Goal: Task Accomplishment & Management: Use online tool/utility

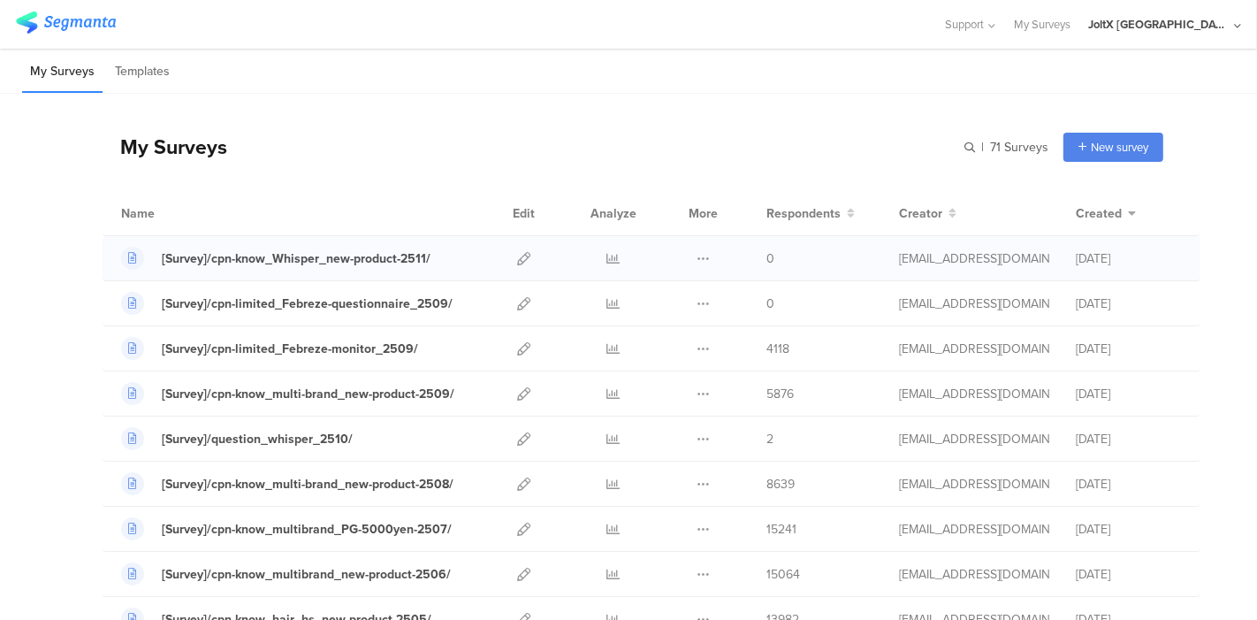
click at [505, 261] on div at bounding box center [524, 258] width 38 height 44
click at [517, 258] on icon at bounding box center [523, 258] width 13 height 13
click at [587, 435] on div at bounding box center [613, 438] width 53 height 44
click at [607, 435] on icon at bounding box center [613, 438] width 13 height 13
click at [517, 258] on icon at bounding box center [523, 258] width 13 height 13
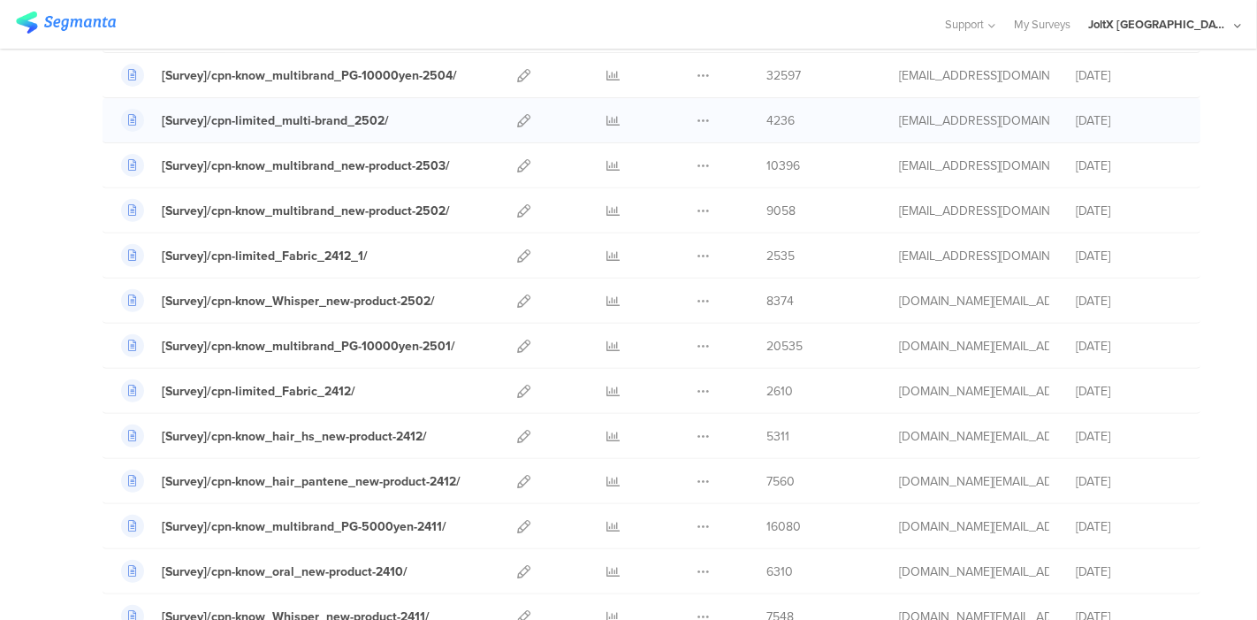
scroll to position [491, 0]
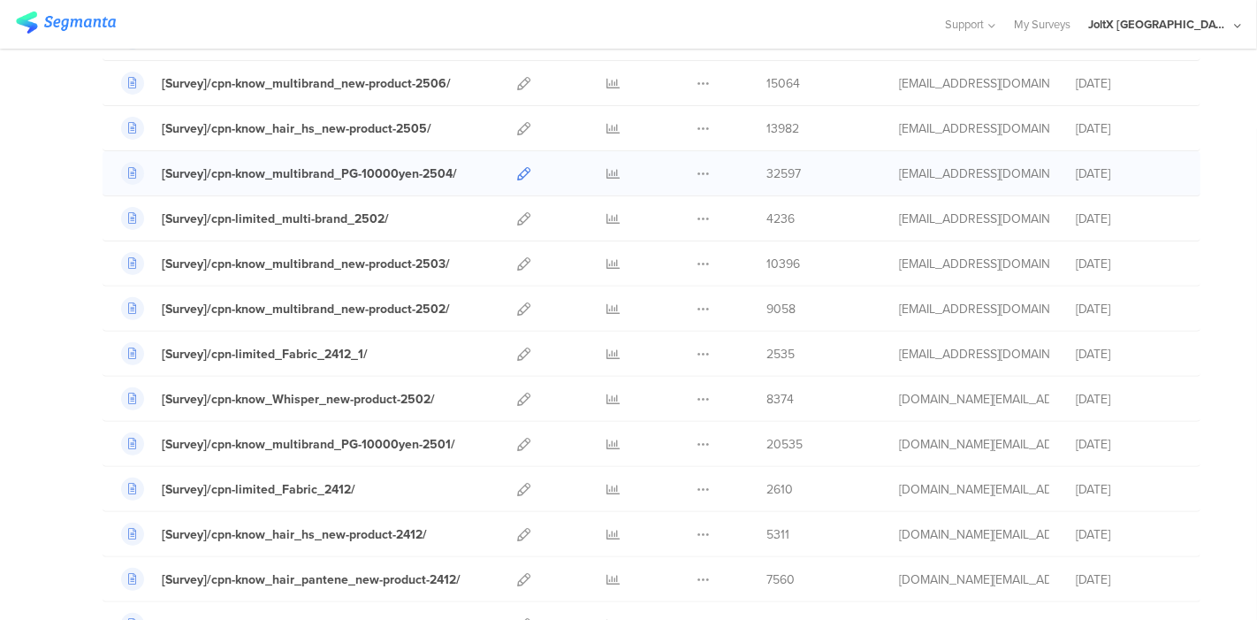
click at [517, 174] on icon at bounding box center [523, 173] width 13 height 13
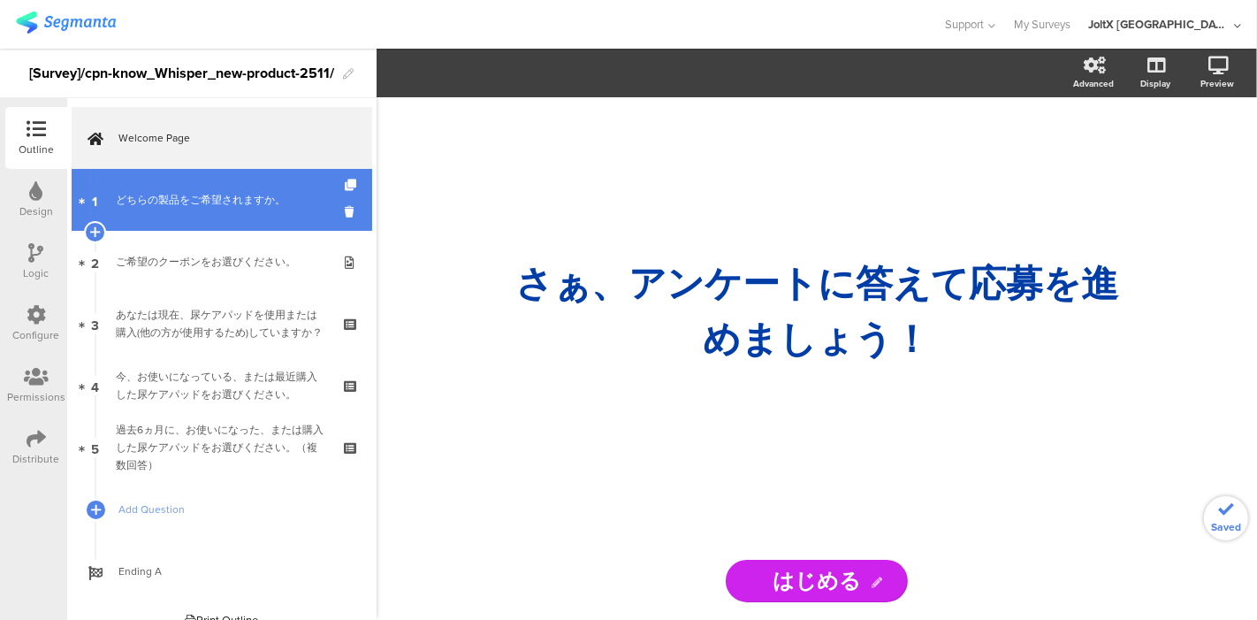
click at [207, 208] on div "どちらの製品をご希望されますか。" at bounding box center [221, 200] width 211 height 18
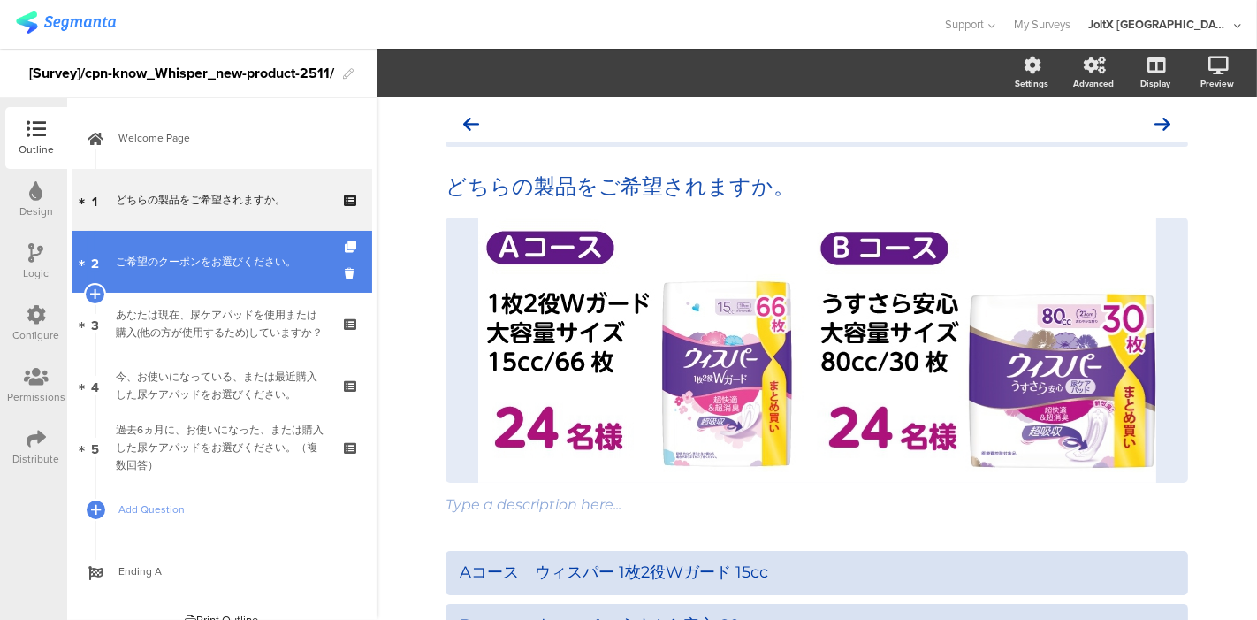
click at [207, 256] on div "ご希望のクーポンをお選びください。" at bounding box center [221, 262] width 211 height 18
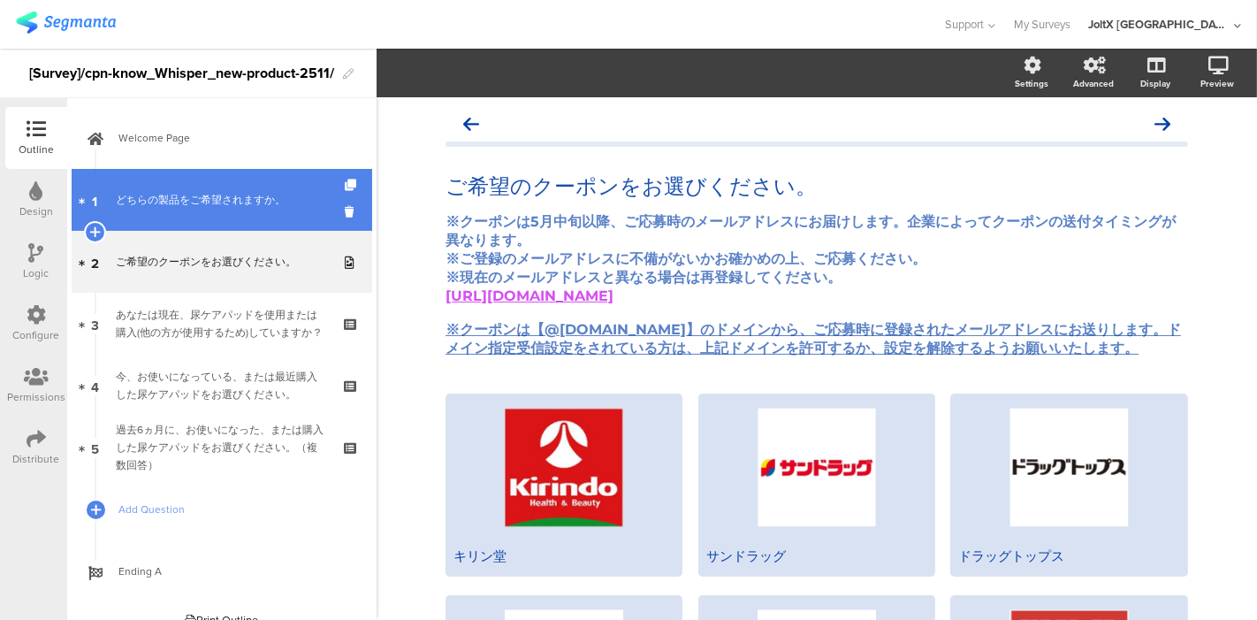
click at [205, 204] on div "どちらの製品をご希望されますか。" at bounding box center [221, 200] width 211 height 18
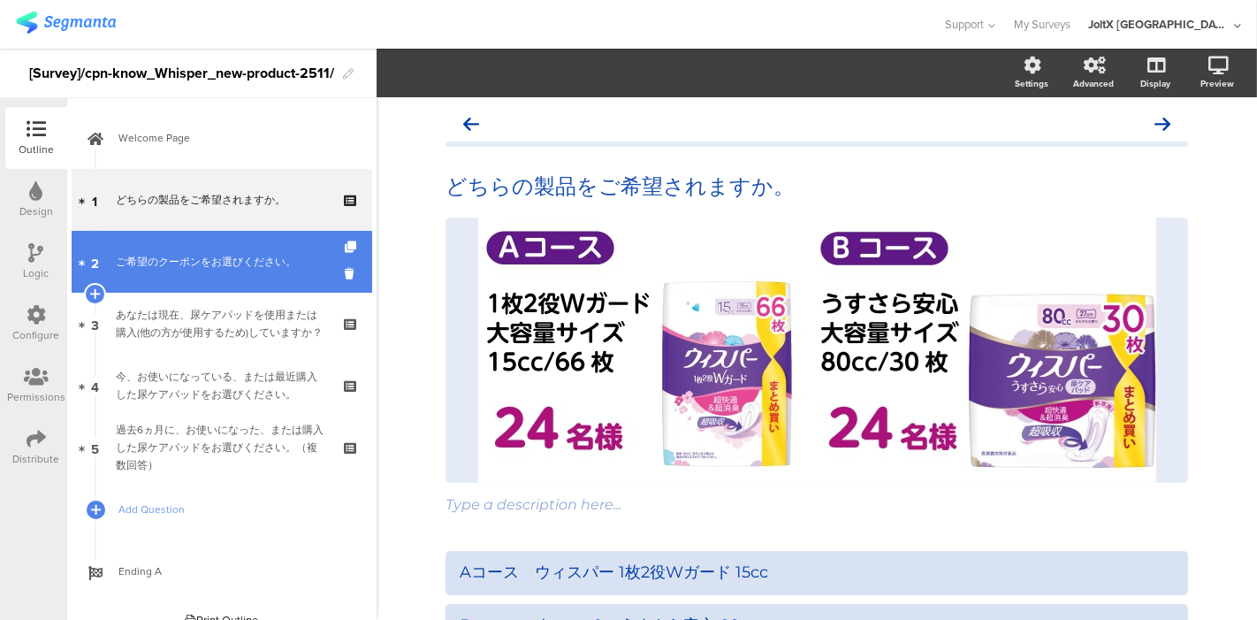
click at [194, 256] on div "ご希望のクーポンをお選びください。" at bounding box center [221, 262] width 211 height 18
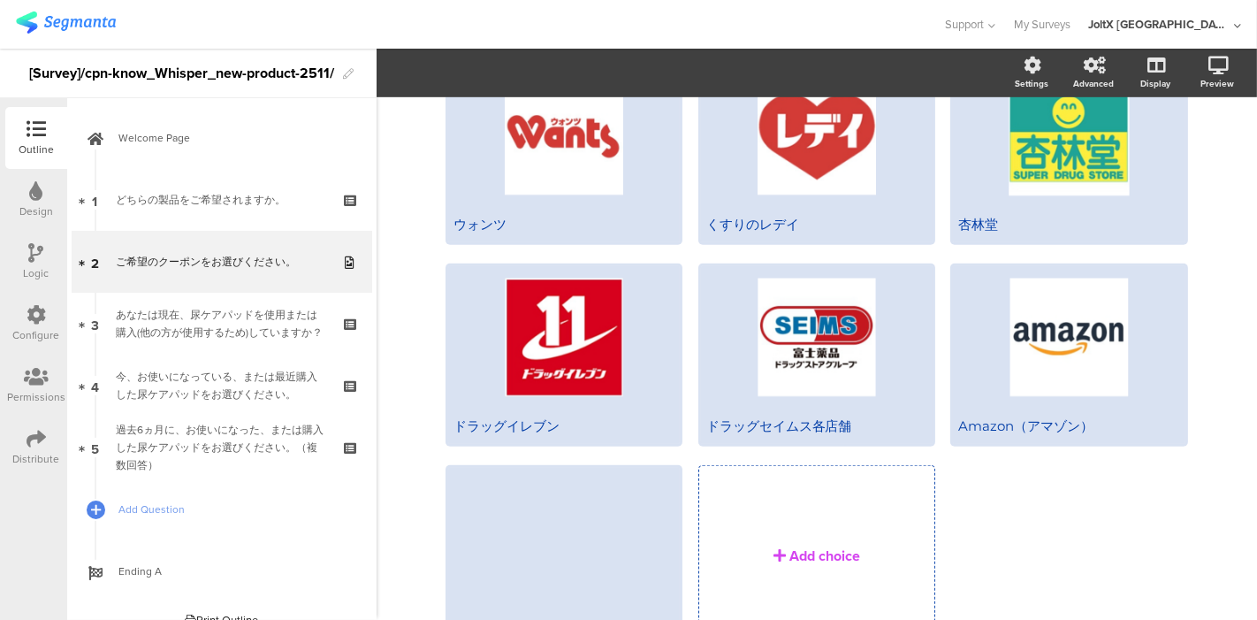
scroll to position [982, 0]
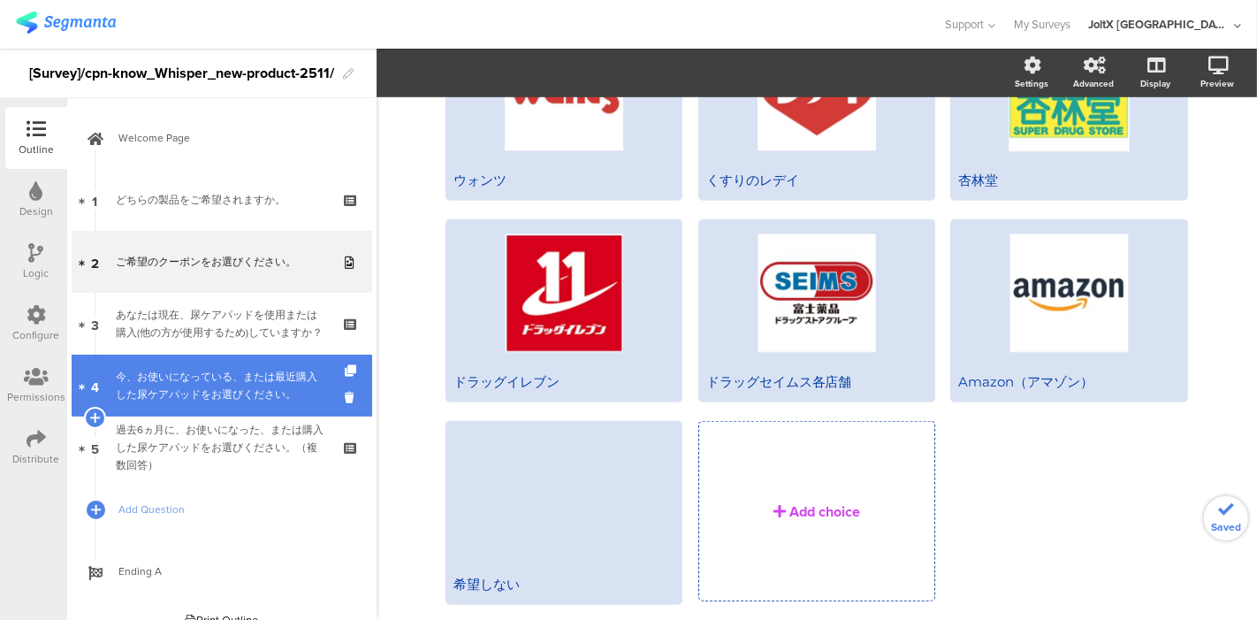
click at [204, 369] on div "今、お使いになっている、または最近購入した尿ケアパッドをお選びください。" at bounding box center [221, 385] width 211 height 35
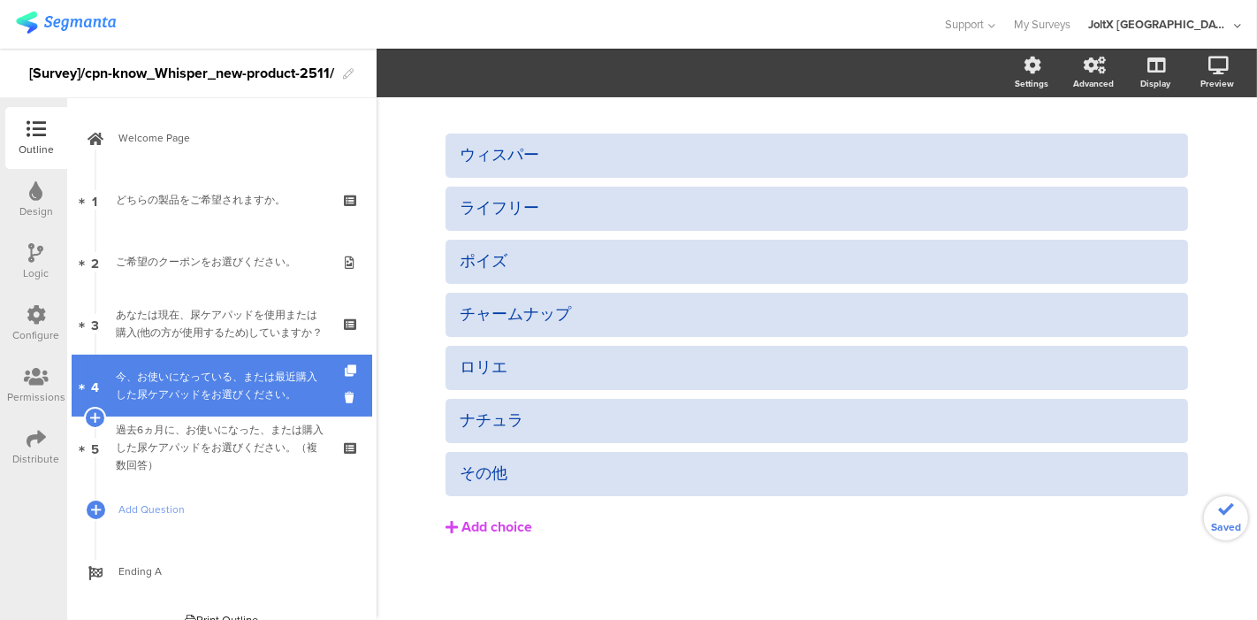
scroll to position [126, 0]
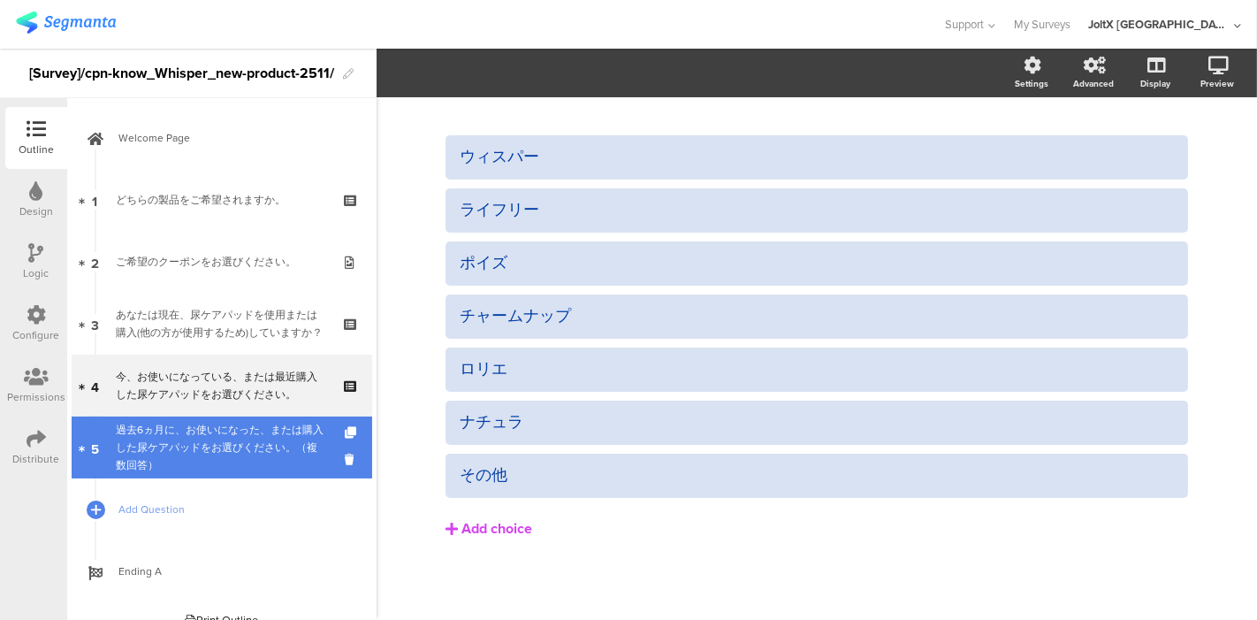
click at [203, 425] on div "過去6ヵ月に、お使いになった、または購入した尿ケアパッドをお選びください。（複数回答）" at bounding box center [221, 447] width 211 height 53
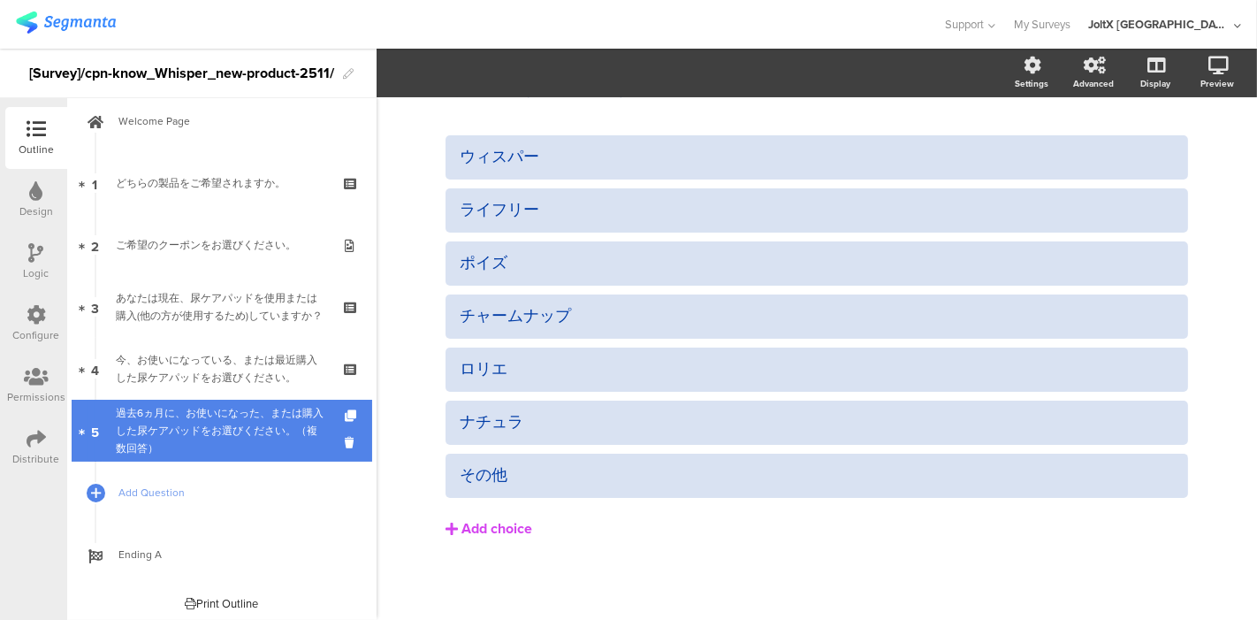
scroll to position [21, 0]
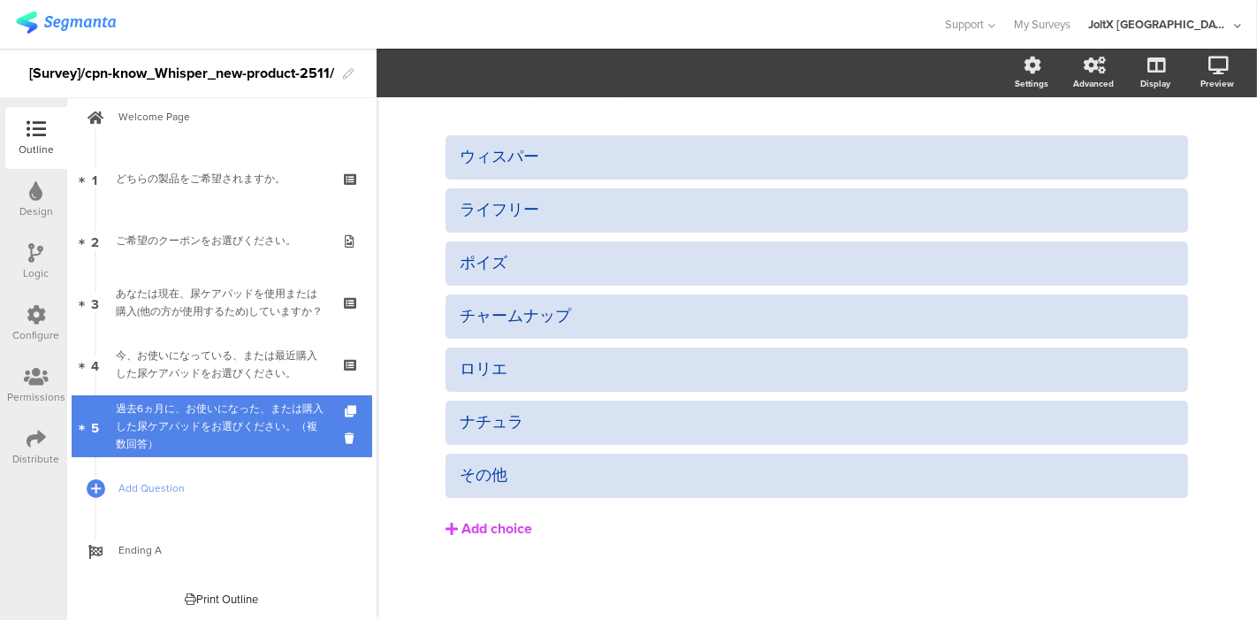
click at [183, 437] on div "過去6ヵ月に、お使いになった、または購入した尿ケアパッドをお選びください。（複数回答）" at bounding box center [221, 426] width 211 height 53
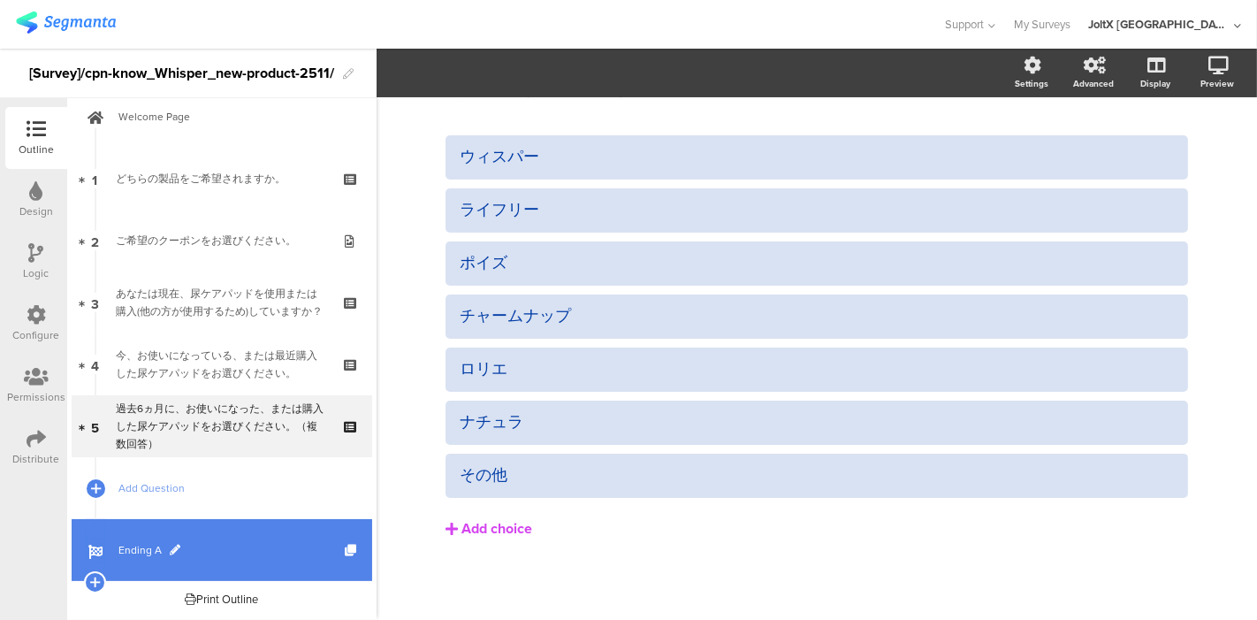
click at [136, 544] on span "Ending A" at bounding box center [231, 550] width 226 height 18
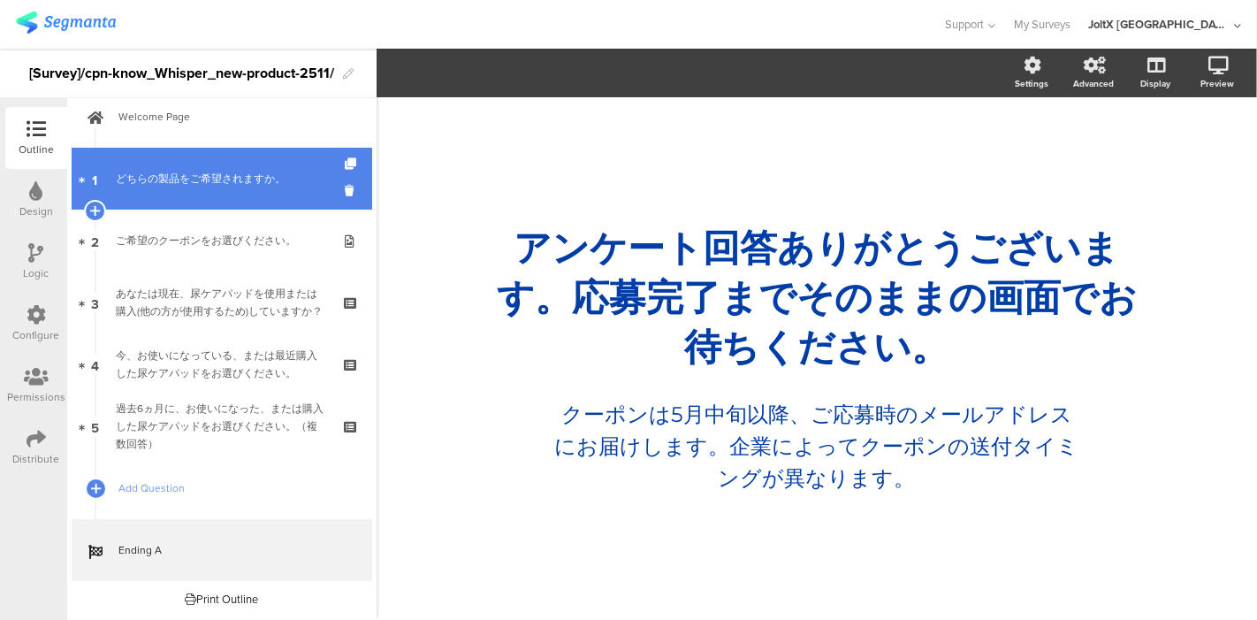
click at [187, 170] on div "どちらの製品をご希望されますか。" at bounding box center [221, 179] width 211 height 18
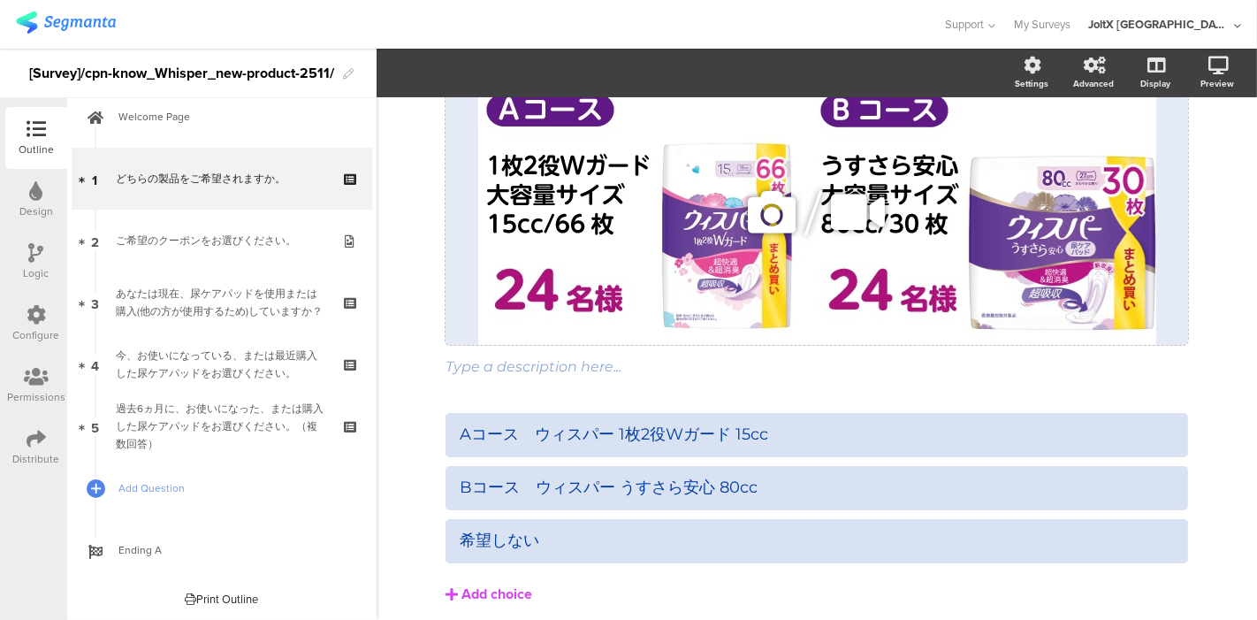
scroll to position [98, 0]
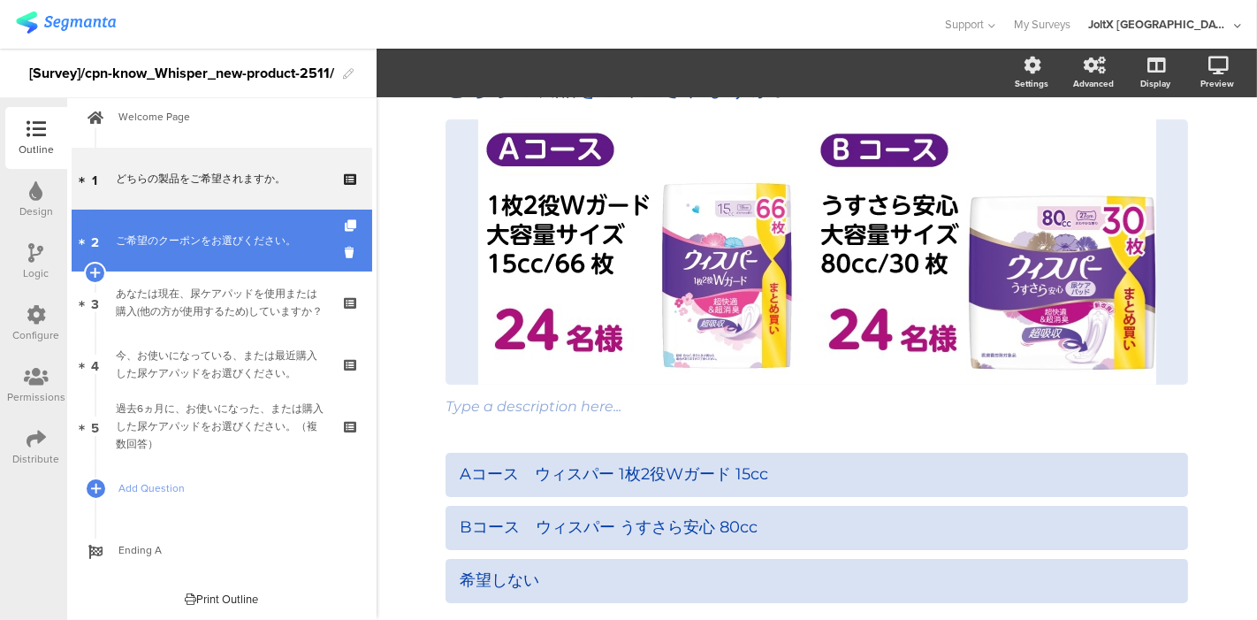
click at [171, 233] on div "ご希望のクーポンをお選びください。" at bounding box center [221, 241] width 211 height 18
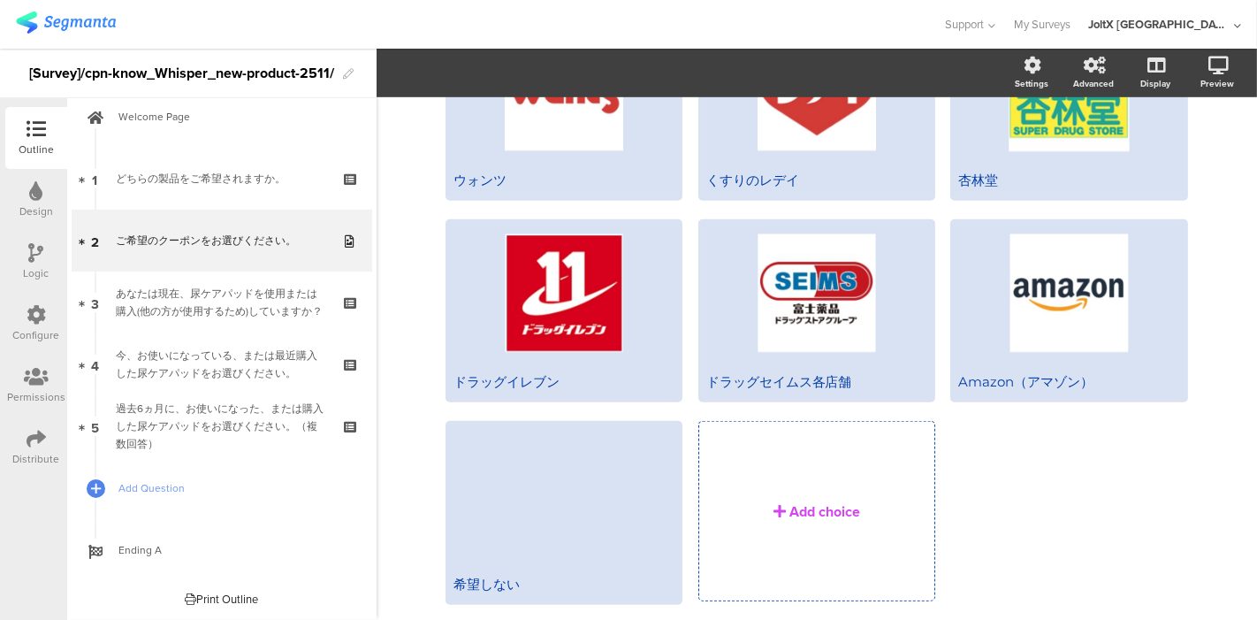
scroll to position [1049, 0]
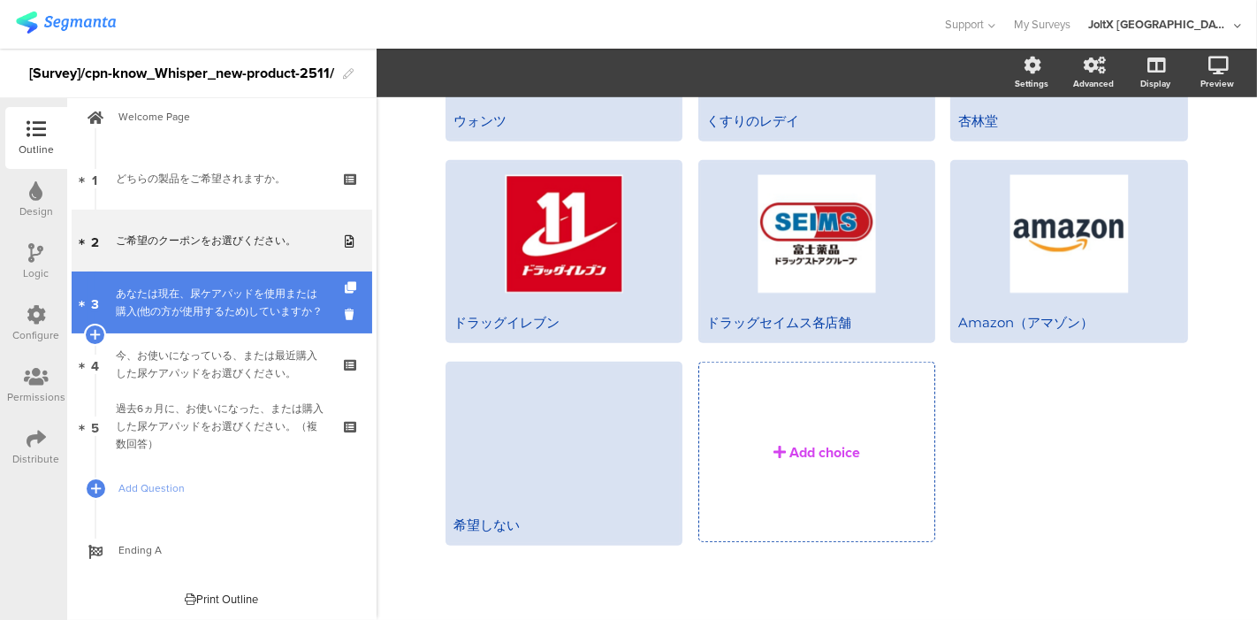
click at [223, 288] on div "あなたは現在、尿ケアパッドを使用または購入(他の方が使用するため)していますか？" at bounding box center [221, 302] width 211 height 35
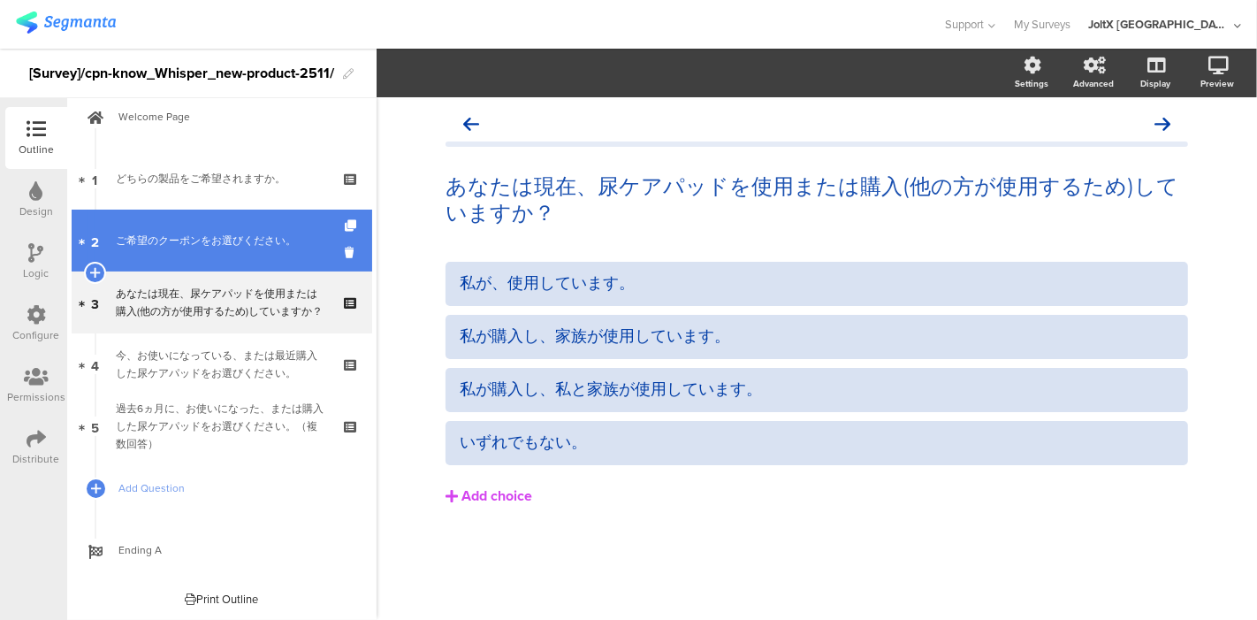
click at [217, 227] on link "2 ご希望のクーポンをお選びください。" at bounding box center [222, 240] width 301 height 62
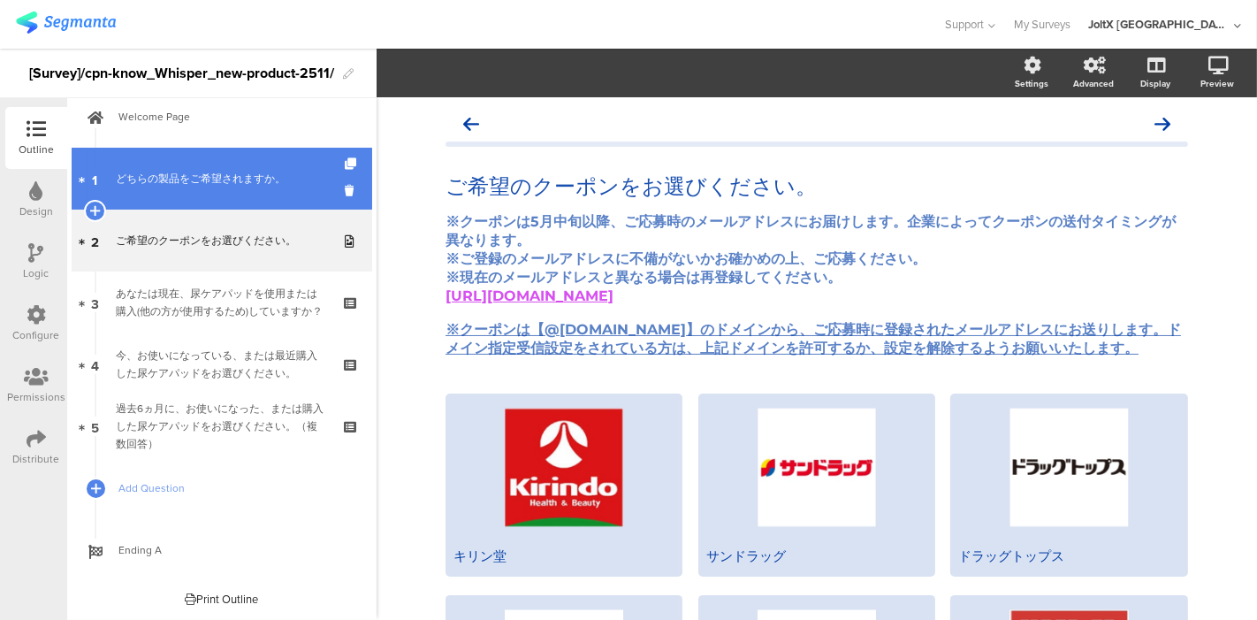
click at [222, 192] on link "1 どちらの製品をご希望されますか。" at bounding box center [222, 179] width 301 height 62
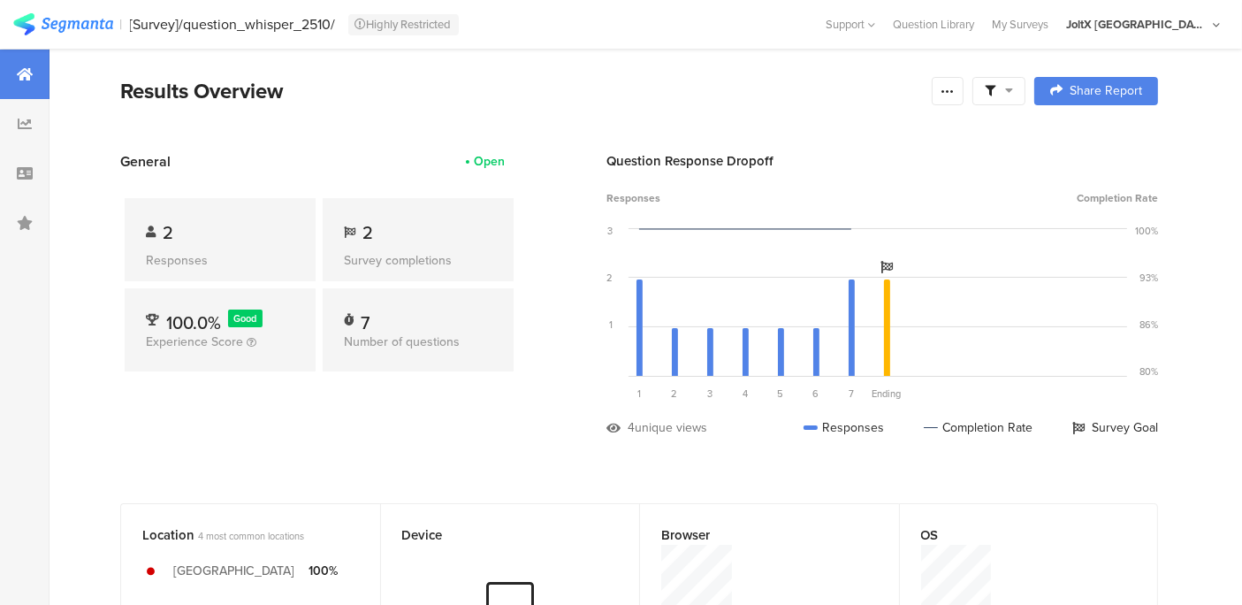
click at [1013, 88] on icon at bounding box center [1009, 90] width 8 height 12
click at [978, 184] on span "Edit Sample" at bounding box center [970, 188] width 64 height 18
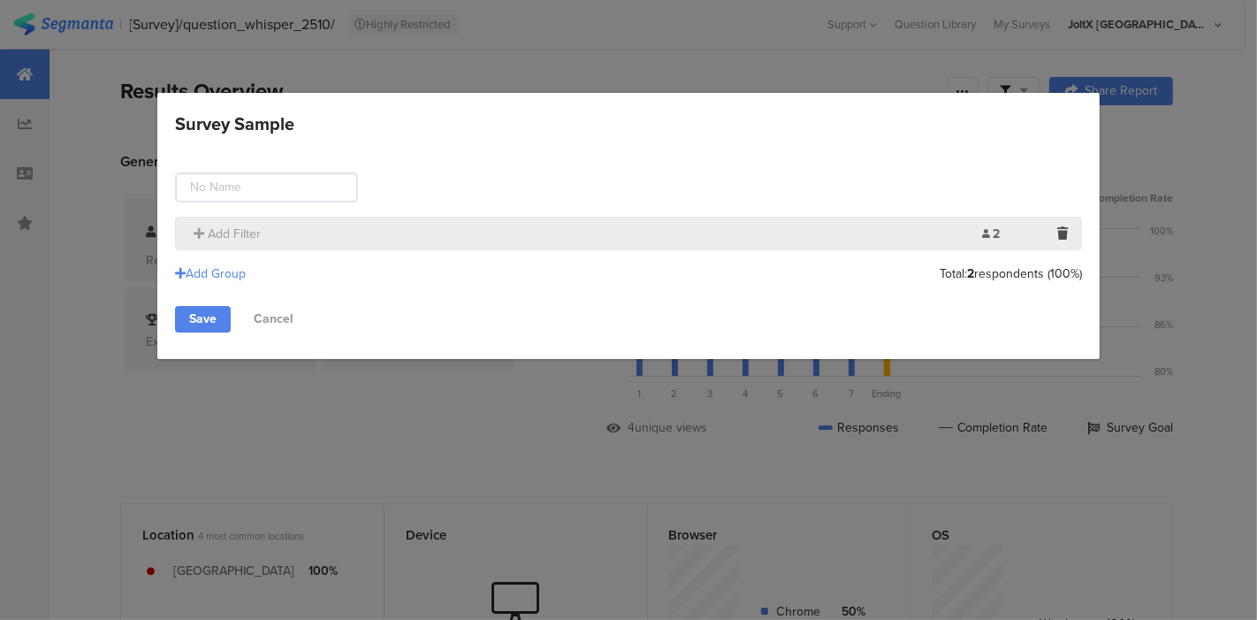
click at [401, 233] on div "Add Filter" at bounding box center [584, 234] width 798 height 19
click at [253, 228] on span "Add Filter" at bounding box center [234, 234] width 53 height 19
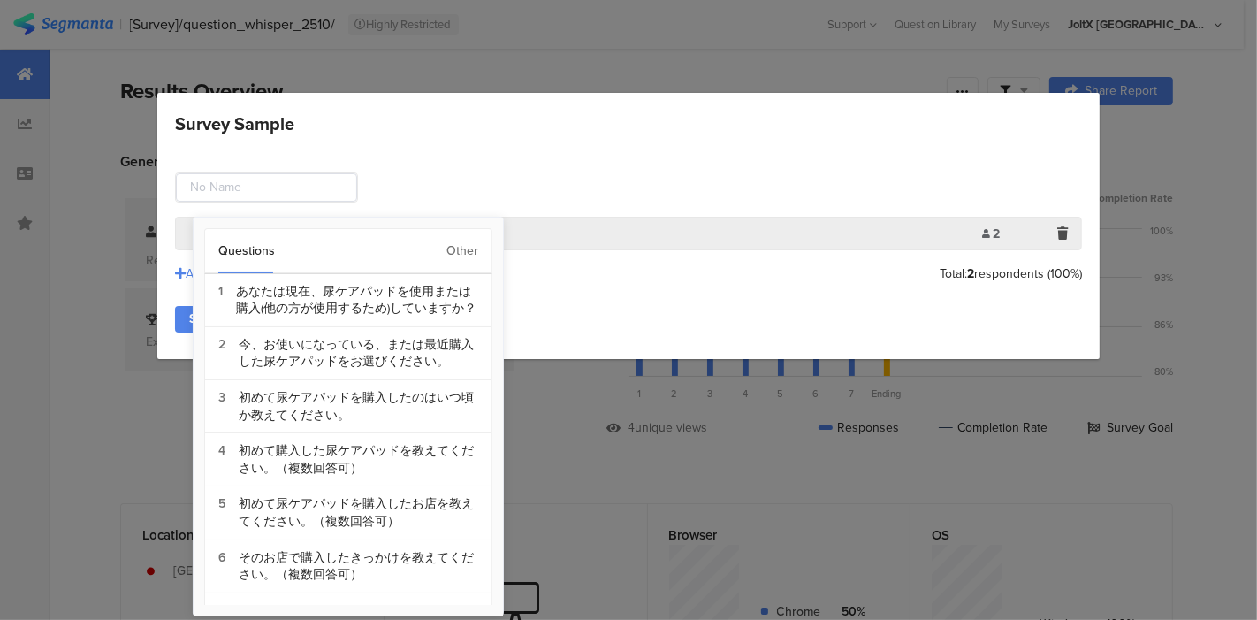
click at [463, 247] on div "Other" at bounding box center [462, 251] width 32 height 44
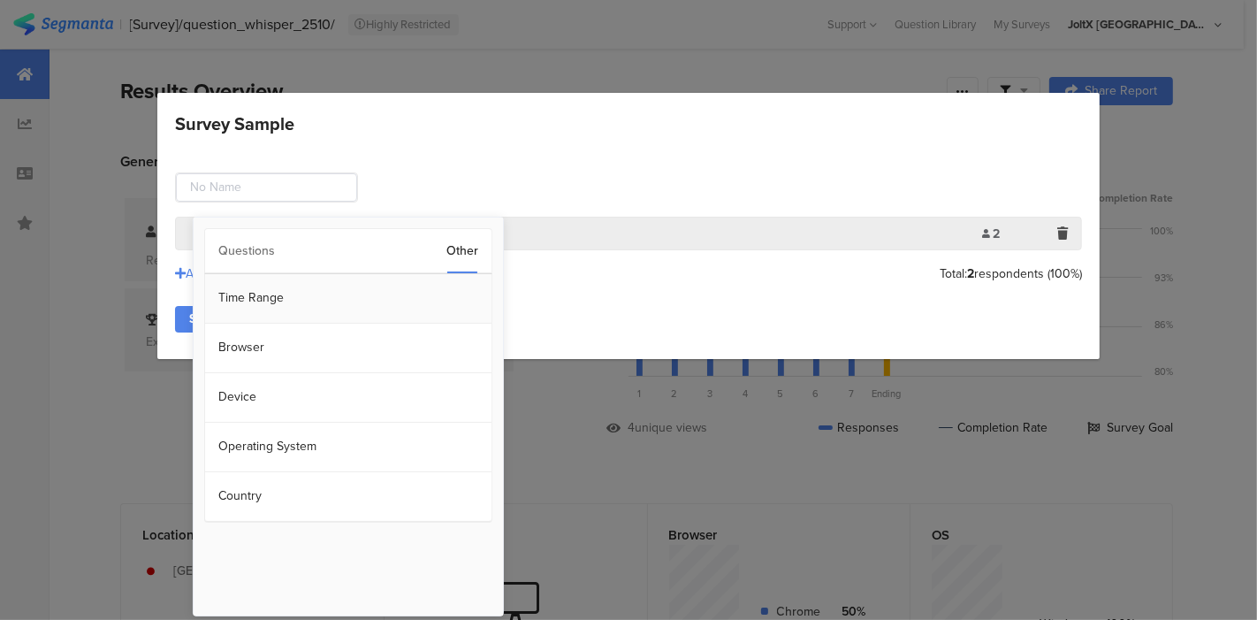
click at [313, 296] on section "Time Range" at bounding box center [348, 298] width 286 height 49
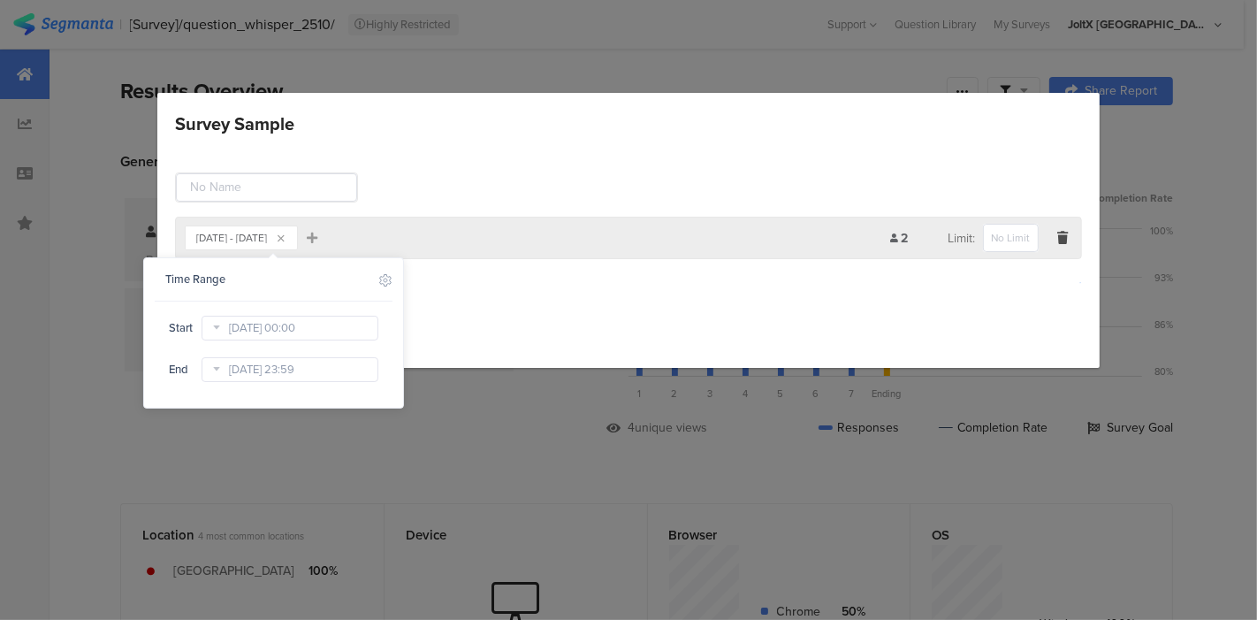
click at [792, 300] on div "Aug 22, 2025 - Sep 09, 2025 Add Filter 2 Limit: Add Group Save Cancel" at bounding box center [628, 257] width 943 height 222
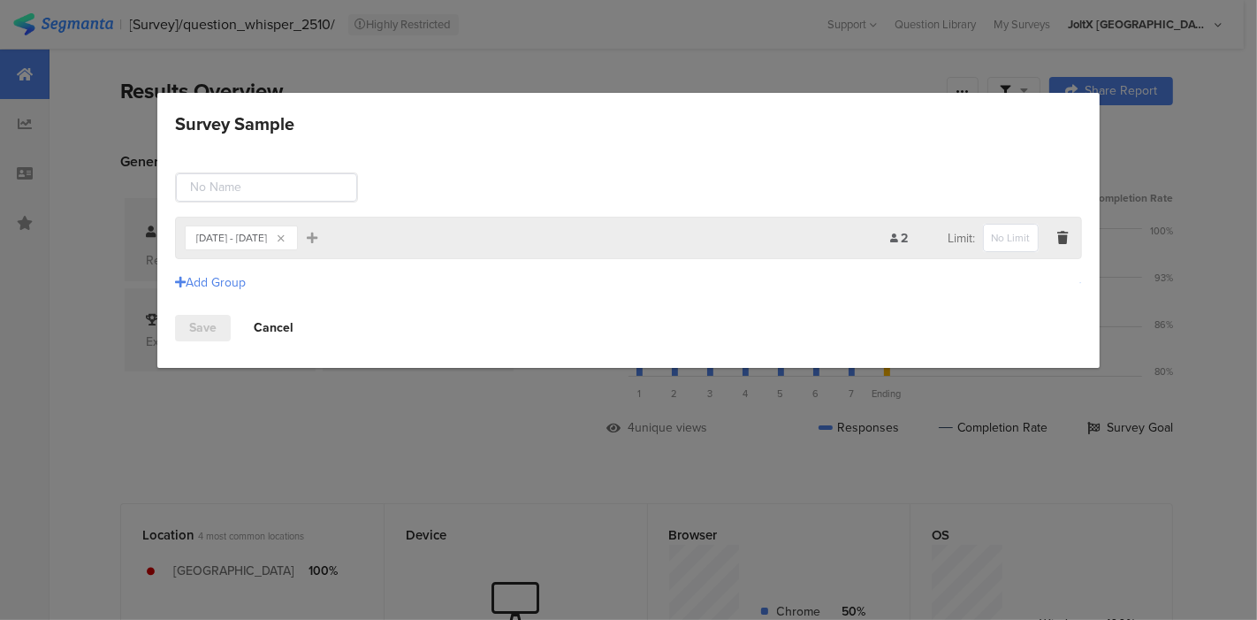
drag, startPoint x: 285, startPoint y: 329, endPoint x: 400, endPoint y: 384, distance: 127.7
click at [285, 328] on link "Cancel" at bounding box center [274, 328] width 68 height 27
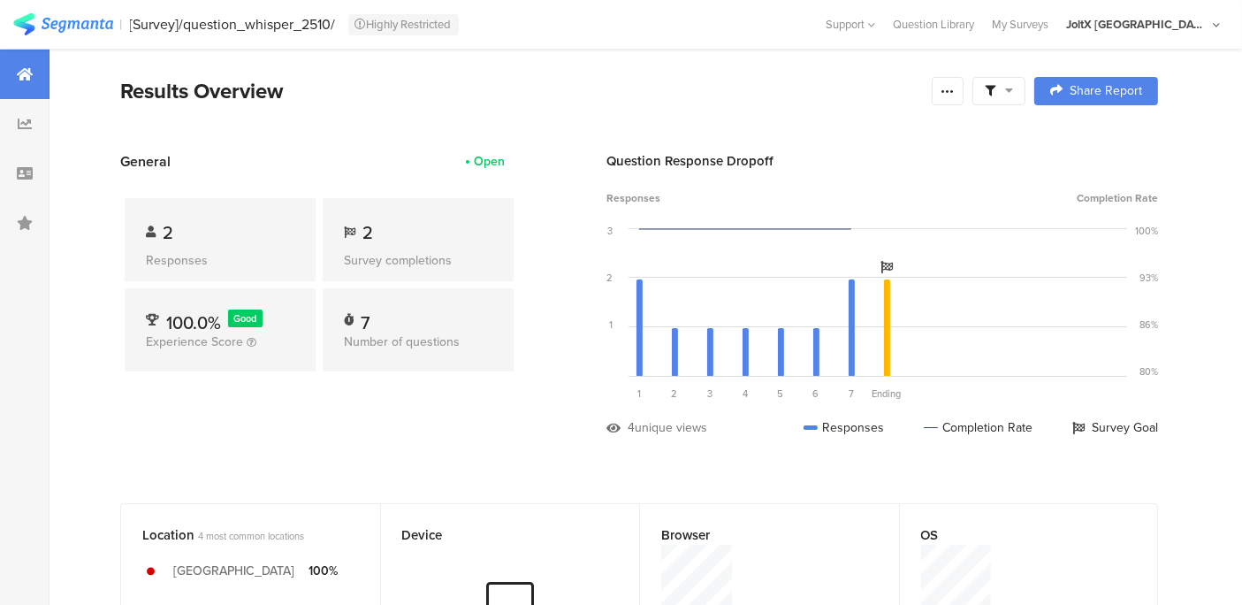
click at [569, 96] on div "Results Overview" at bounding box center [521, 91] width 803 height 32
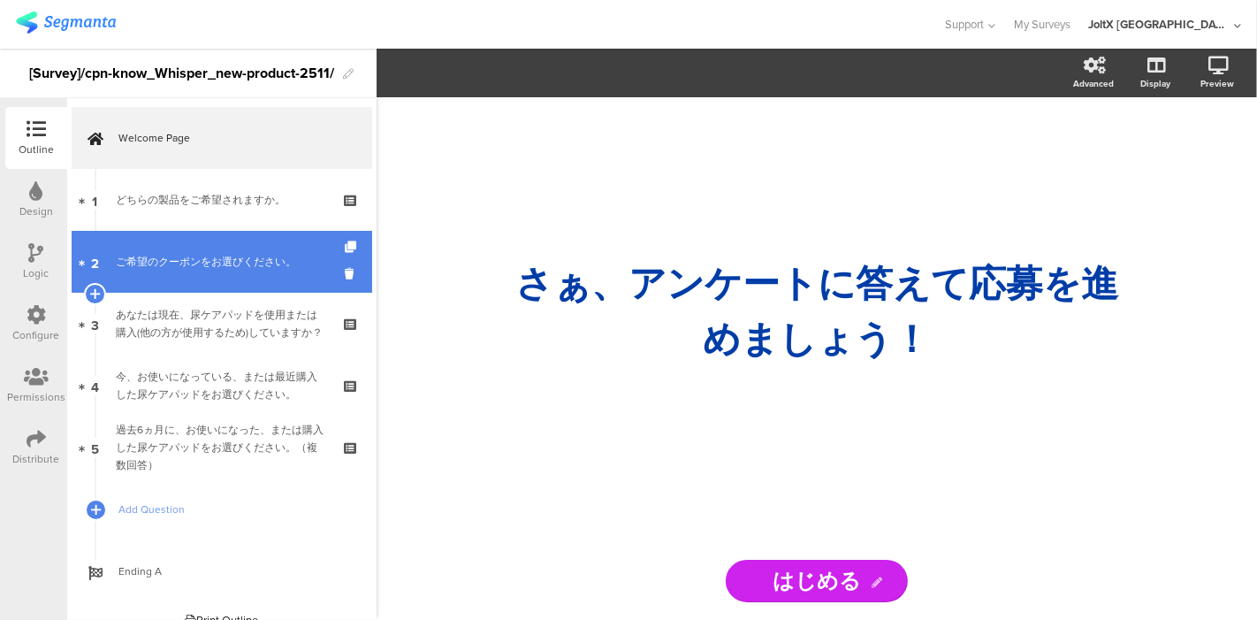
click at [232, 251] on link "2 ご希望のクーポンをお選びください。" at bounding box center [222, 262] width 301 height 62
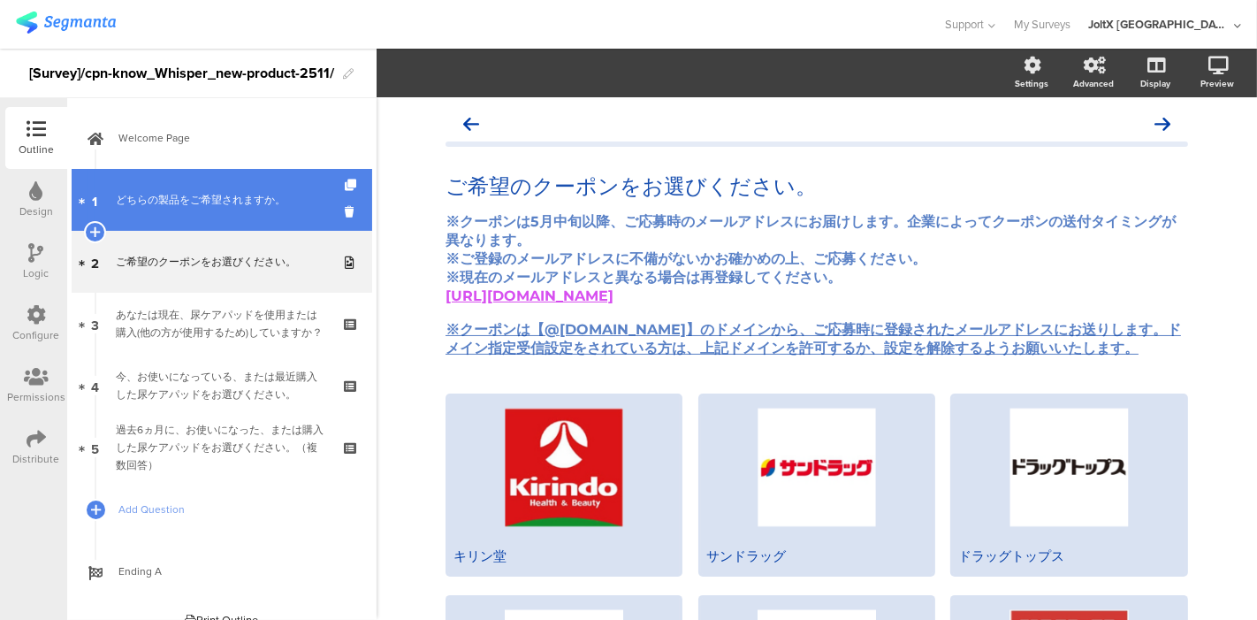
click at [170, 213] on link "1 どちらの製品をご希望されますか。" at bounding box center [222, 200] width 301 height 62
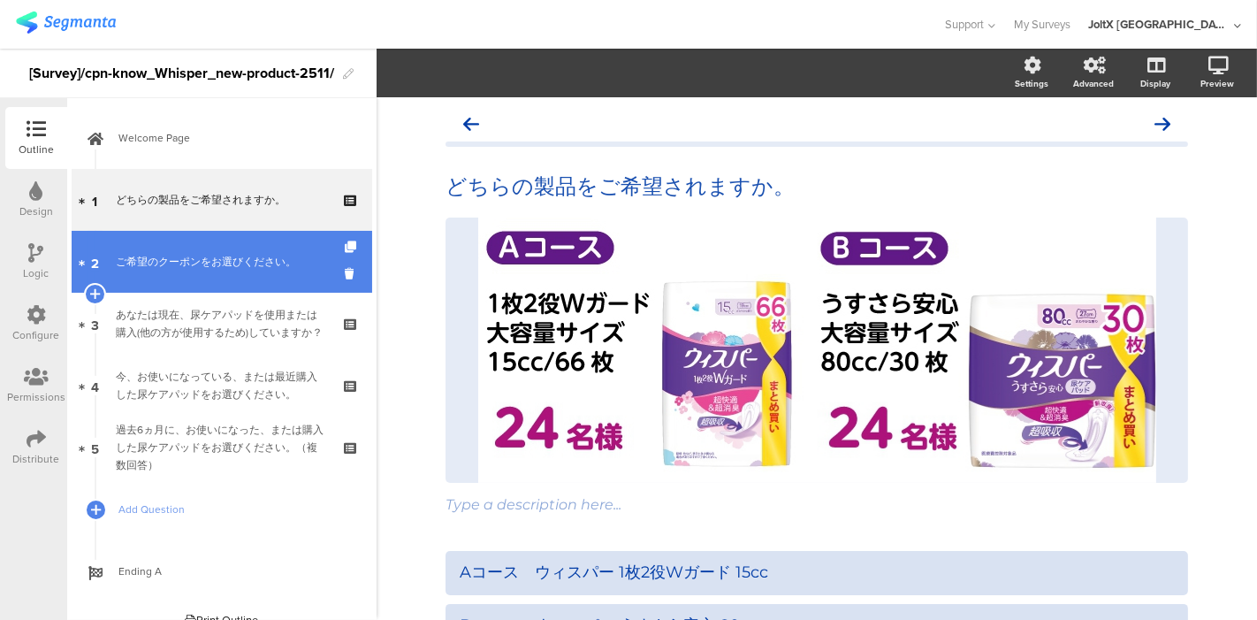
click at [174, 278] on link "2 ご希望のクーポンをお選びください。" at bounding box center [222, 262] width 301 height 62
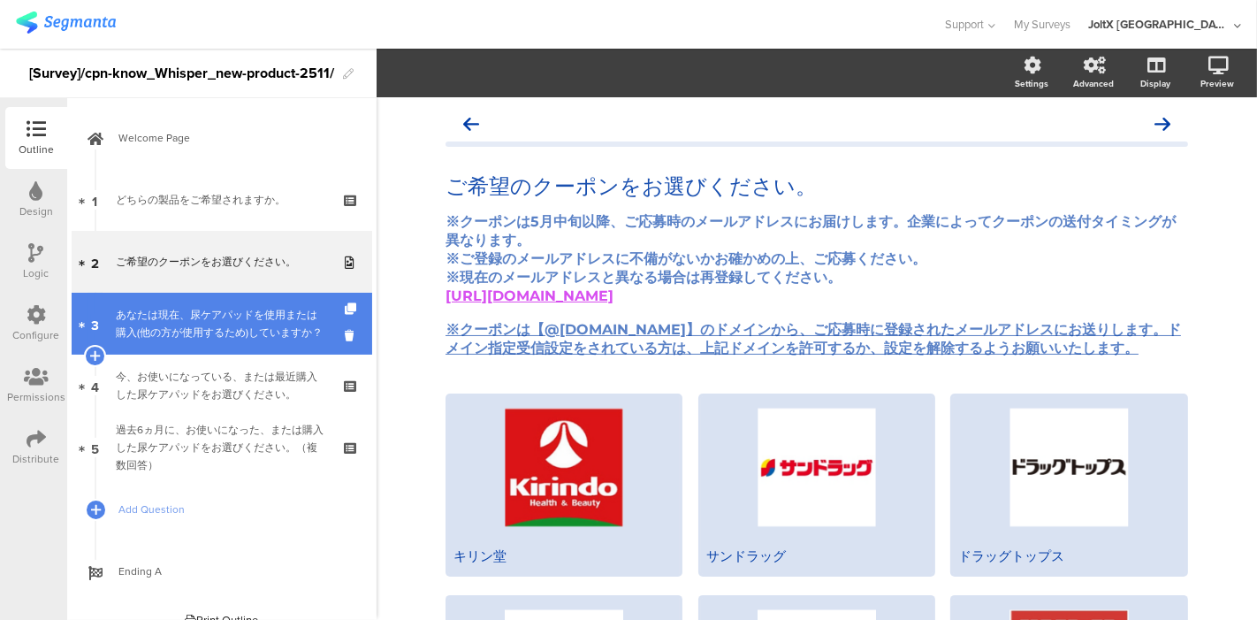
click at [176, 313] on div "あなたは現在、尿ケアパッドを使用または購入(他の方が使用するため)していますか？" at bounding box center [221, 323] width 211 height 35
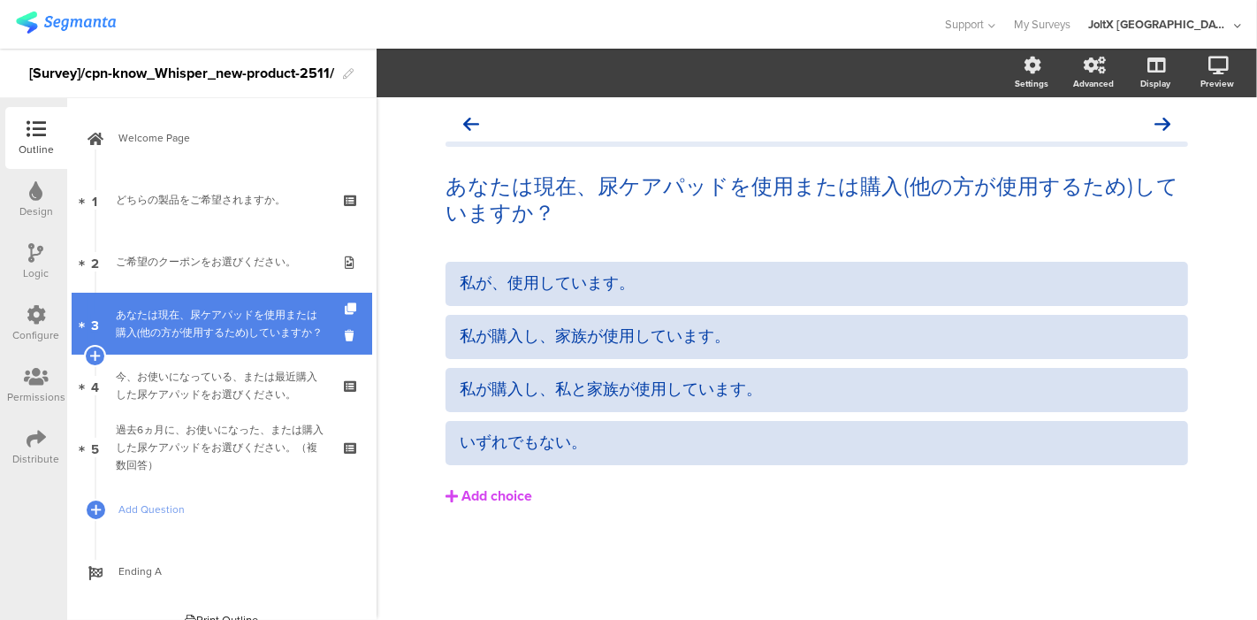
click at [177, 350] on link "3 あなたは現在、尿ケアパッドを使用または購入(他の方が使用するため)していますか？" at bounding box center [222, 324] width 301 height 62
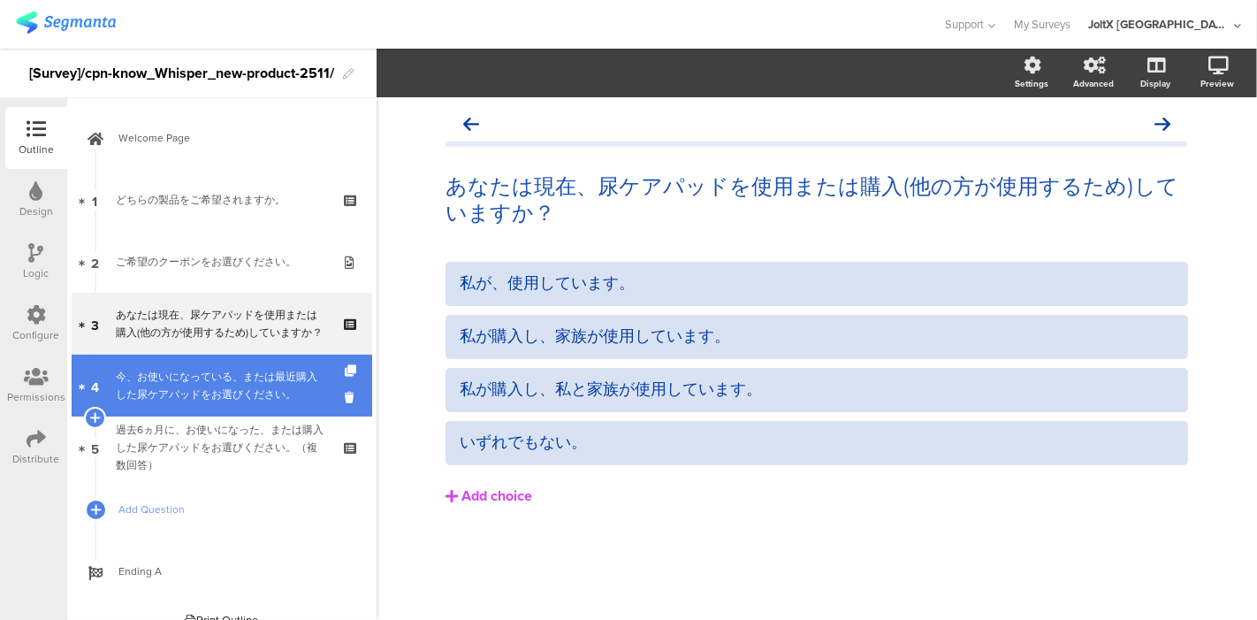
click at [177, 378] on div "今、お使いになっている、または最近購入した尿ケアパッドをお選びください。" at bounding box center [221, 385] width 211 height 35
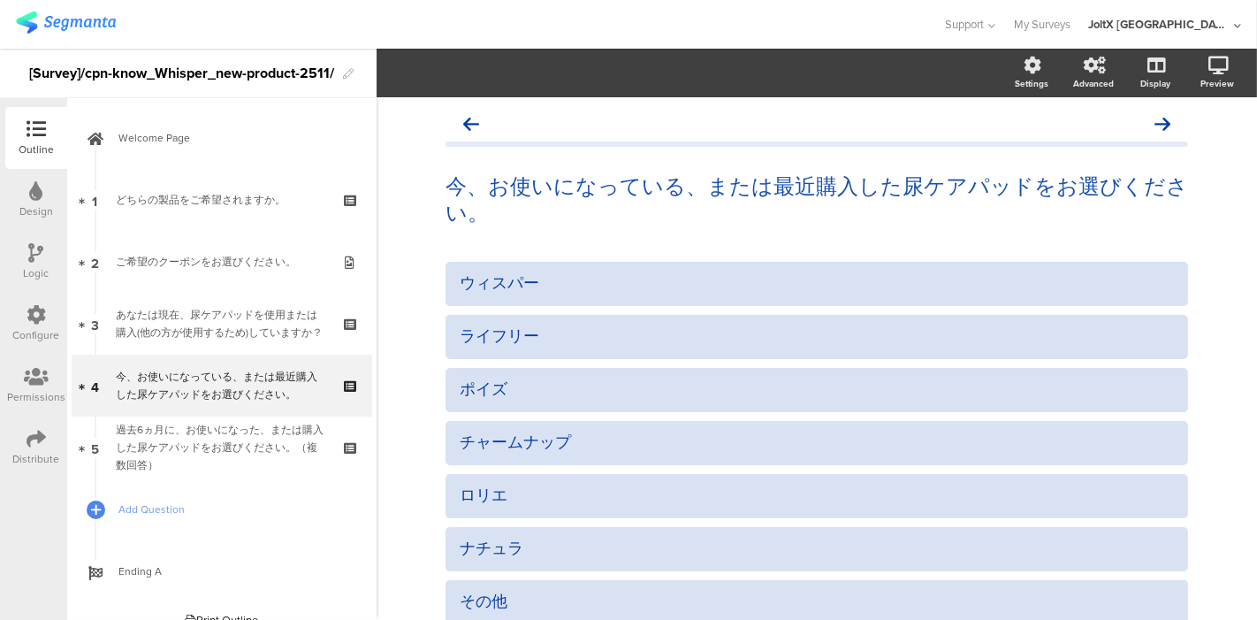
click at [514, 25] on div at bounding box center [471, 24] width 911 height 29
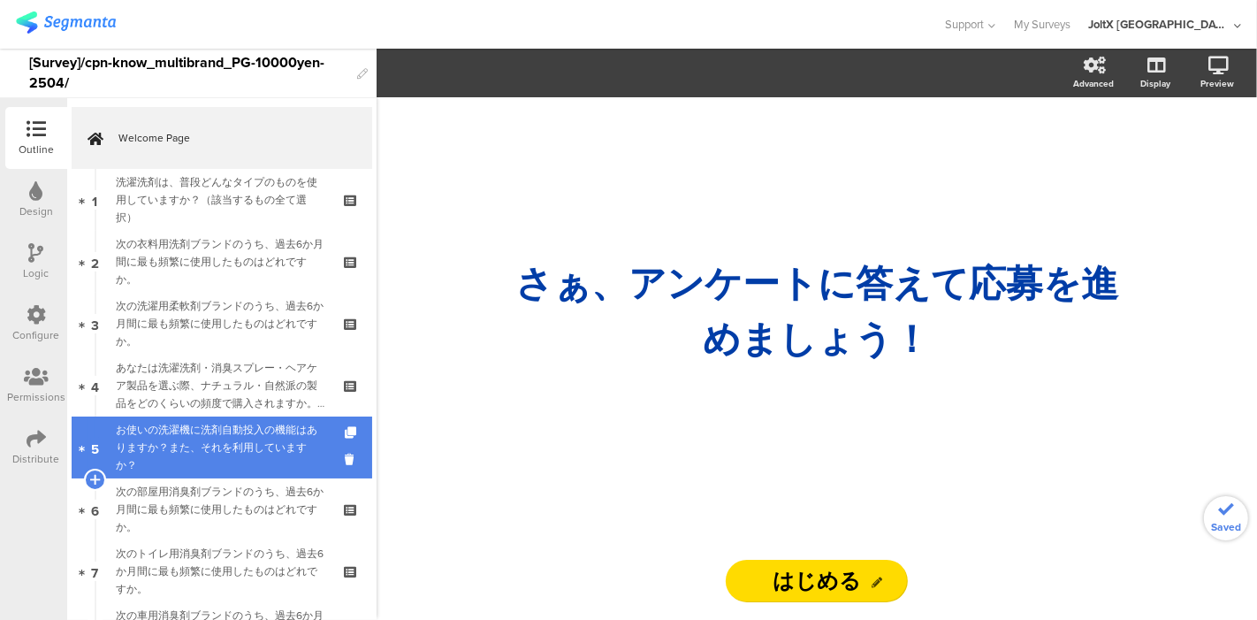
click at [198, 431] on div "お使いの洗濯機に洗剤自動投入の機能はありますか？また、それを利用していますか？" at bounding box center [221, 447] width 211 height 53
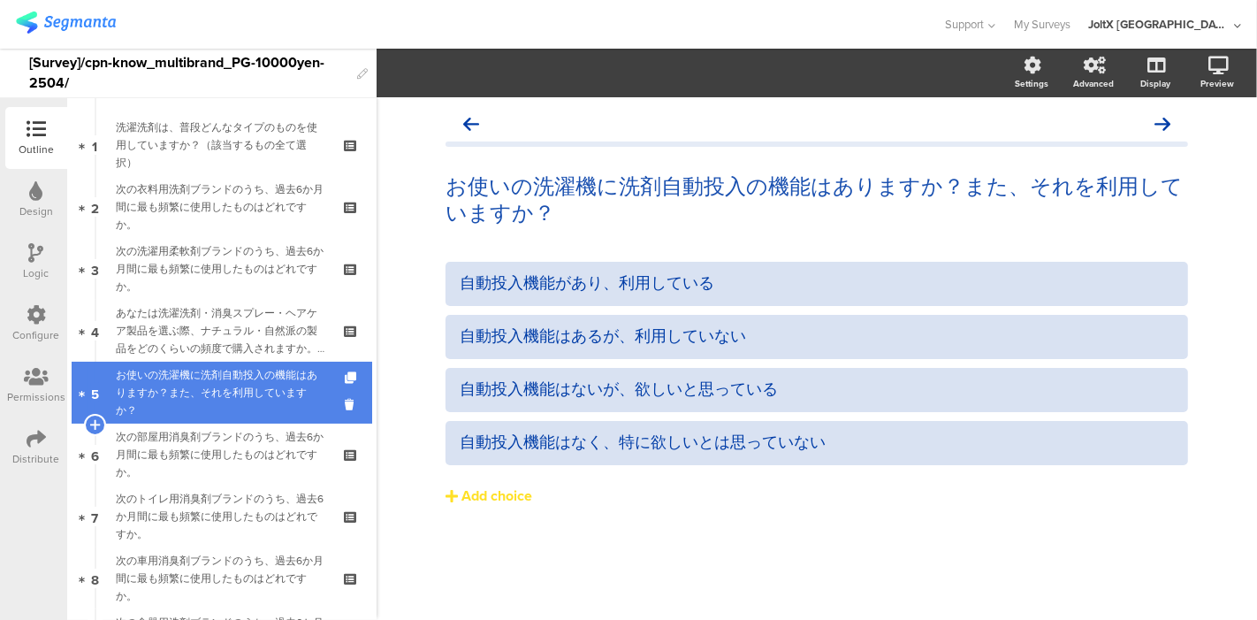
scroll to position [98, 0]
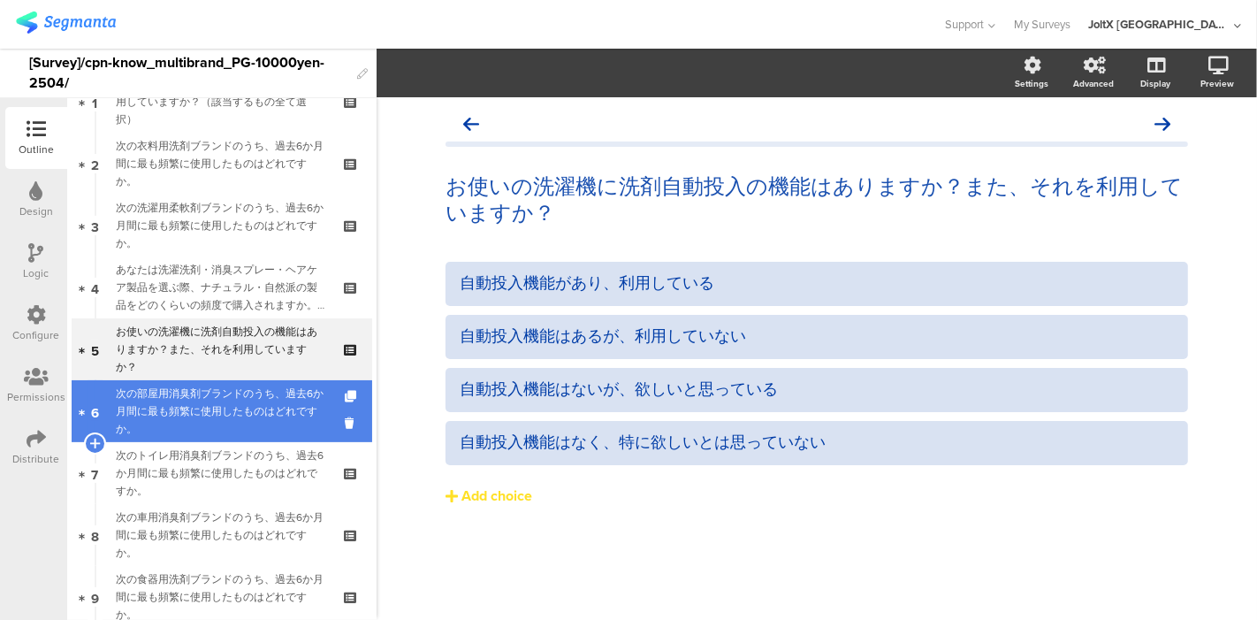
click at [210, 413] on div "次の部屋用消臭剤ブランドのうち、過去6か月間に最も頻繁に使用したものはどれですか。" at bounding box center [221, 410] width 211 height 53
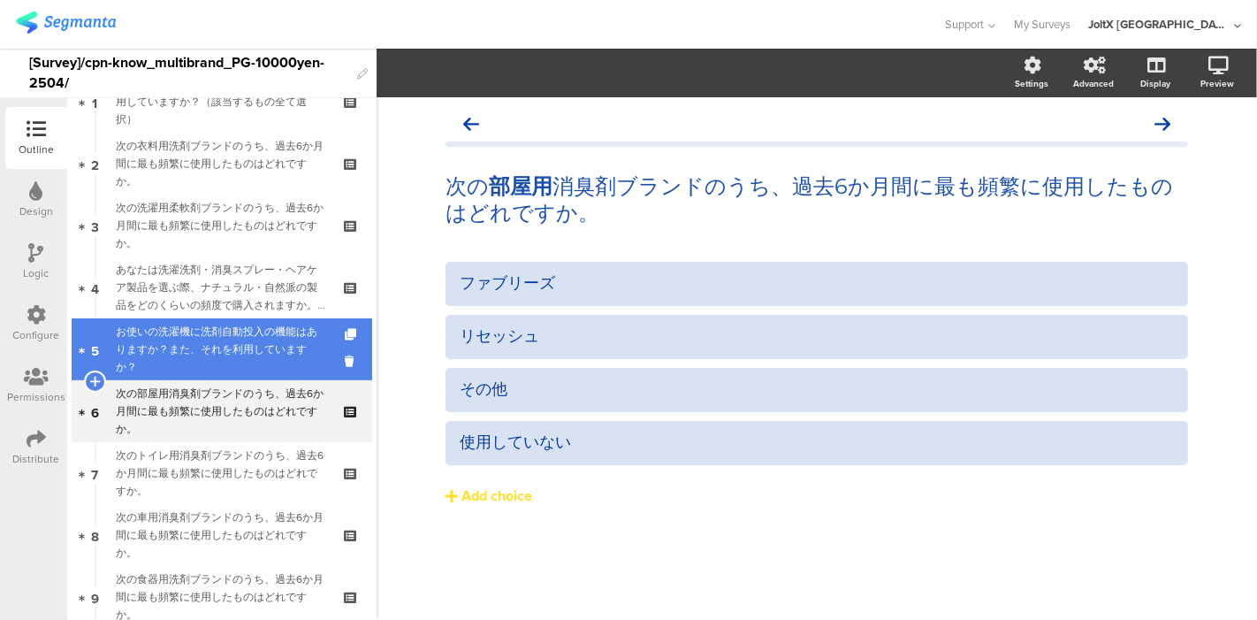
click at [221, 348] on div "お使いの洗濯機に洗剤自動投入の機能はありますか？また、それを利用していますか？" at bounding box center [221, 349] width 211 height 53
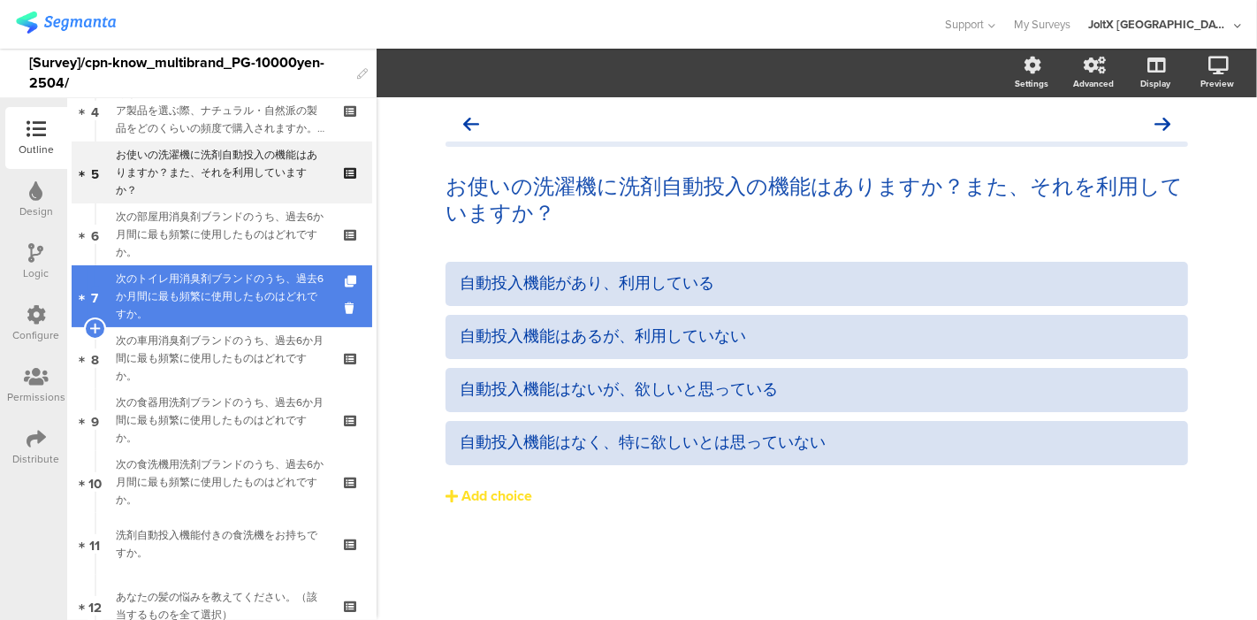
scroll to position [294, 0]
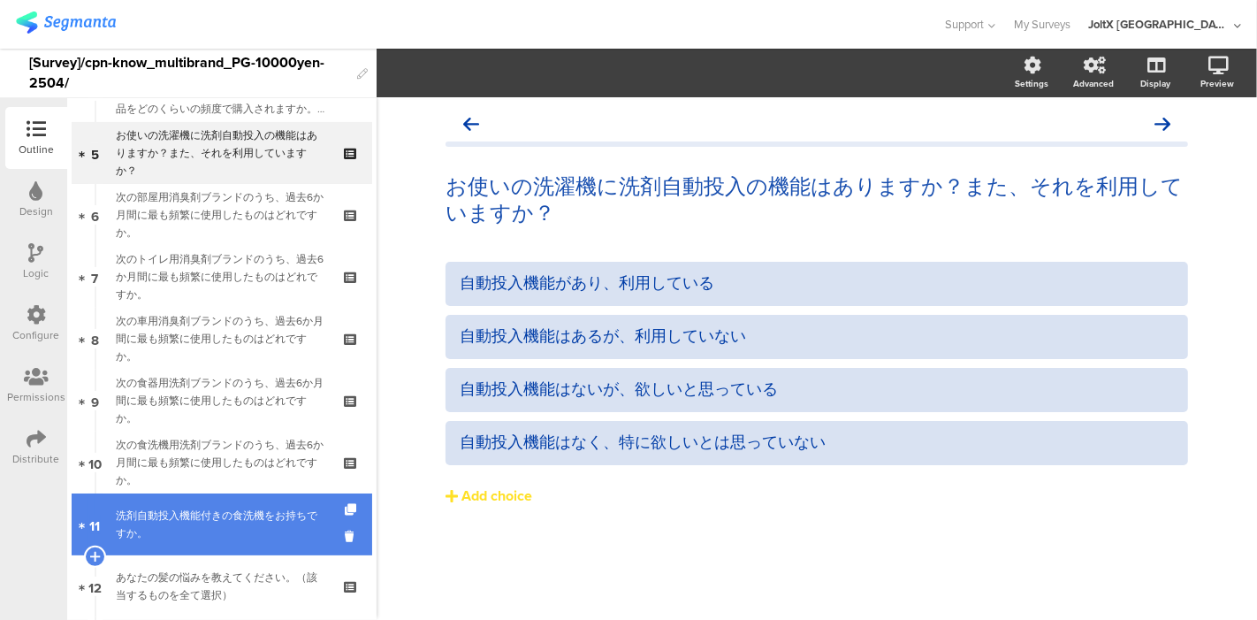
click at [245, 508] on div "洗剤自動投入機能付きの食洗機をお持ちですか。" at bounding box center [221, 523] width 211 height 35
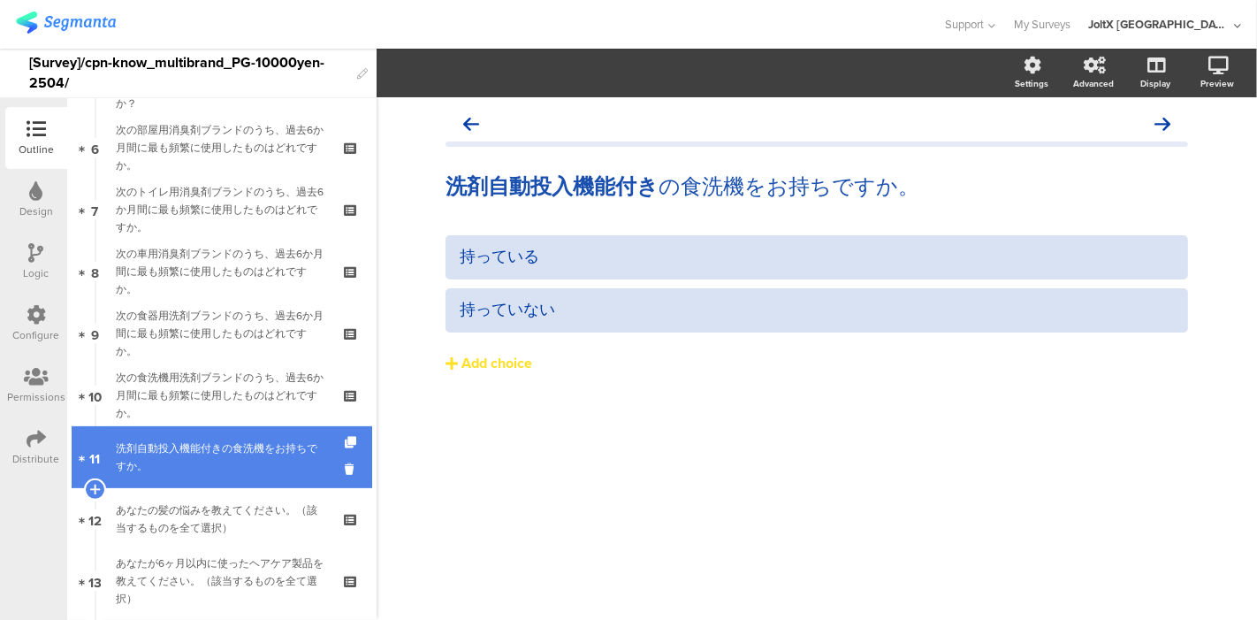
scroll to position [392, 0]
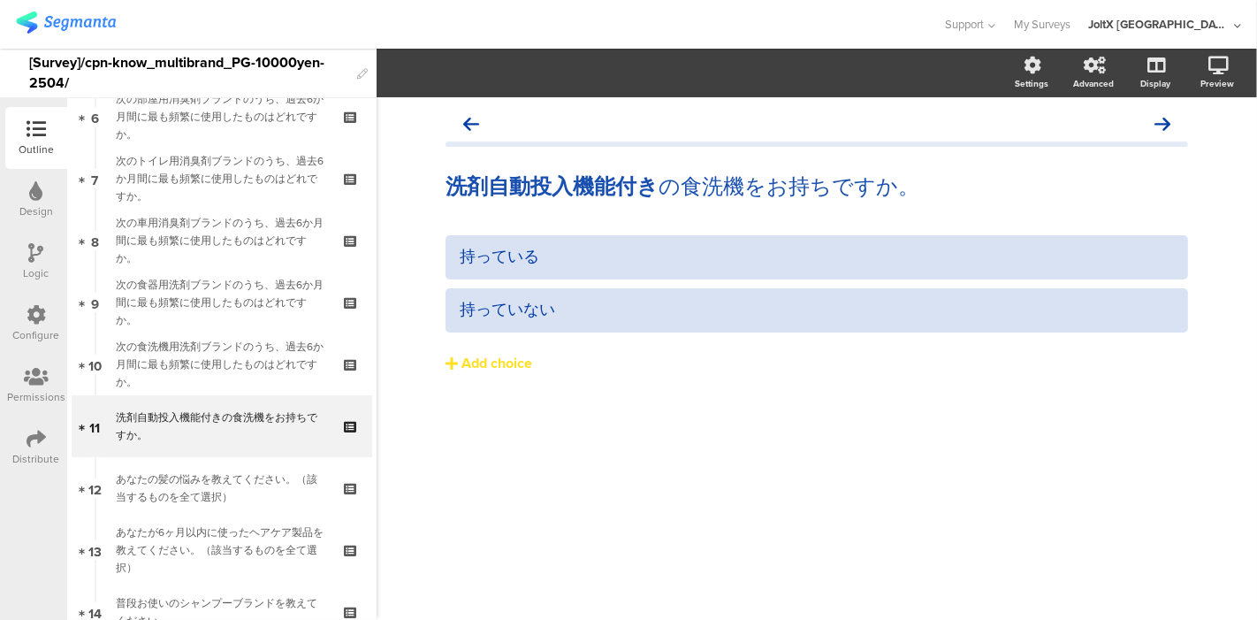
click at [34, 324] on div at bounding box center [36, 316] width 19 height 22
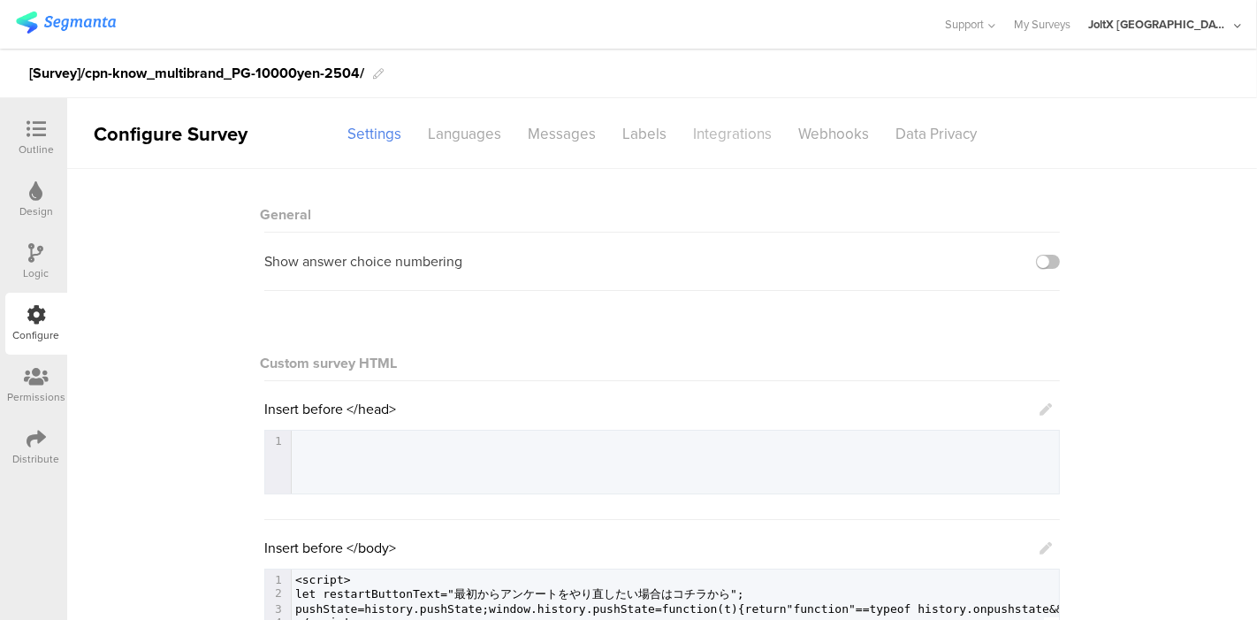
click at [734, 133] on div "Integrations" at bounding box center [732, 133] width 105 height 31
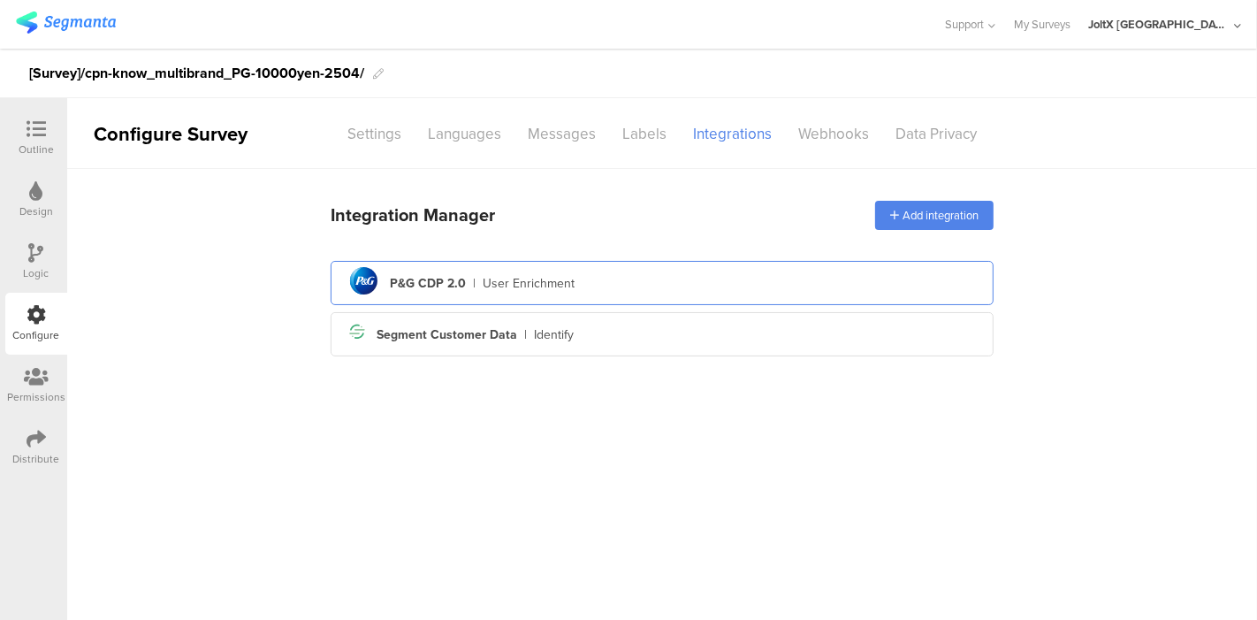
click at [608, 284] on div "pg logo P&G CDP 2.0 | User Enrichment" at bounding box center [662, 283] width 635 height 43
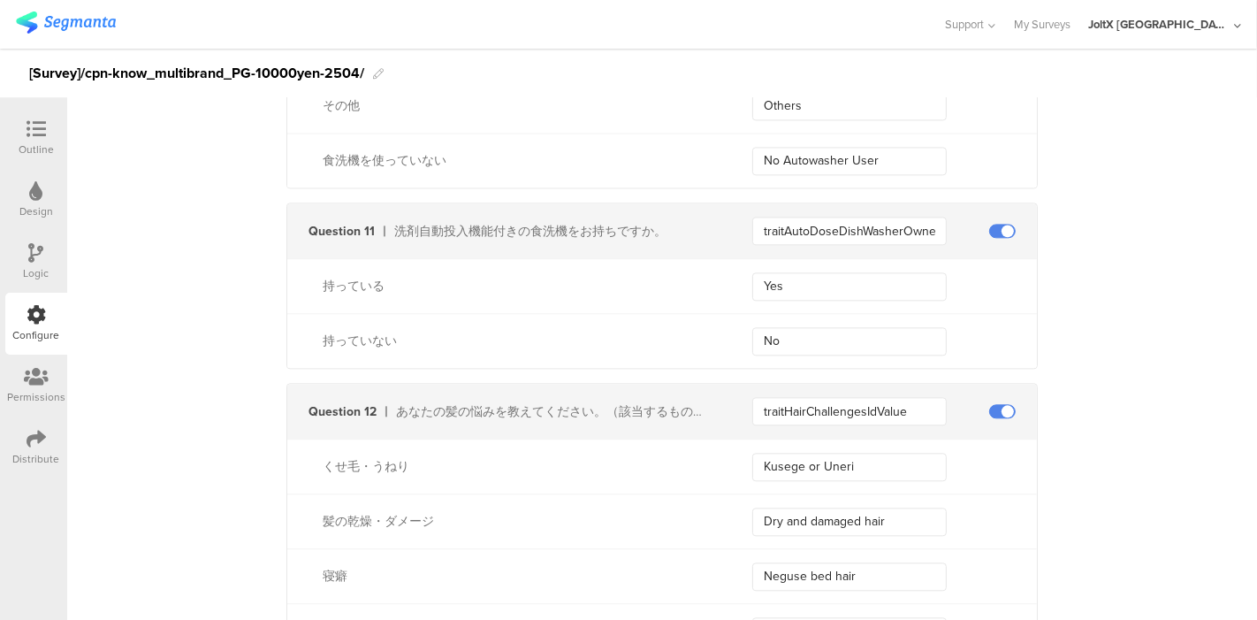
scroll to position [3436, 0]
